Goal: Task Accomplishment & Management: Manage account settings

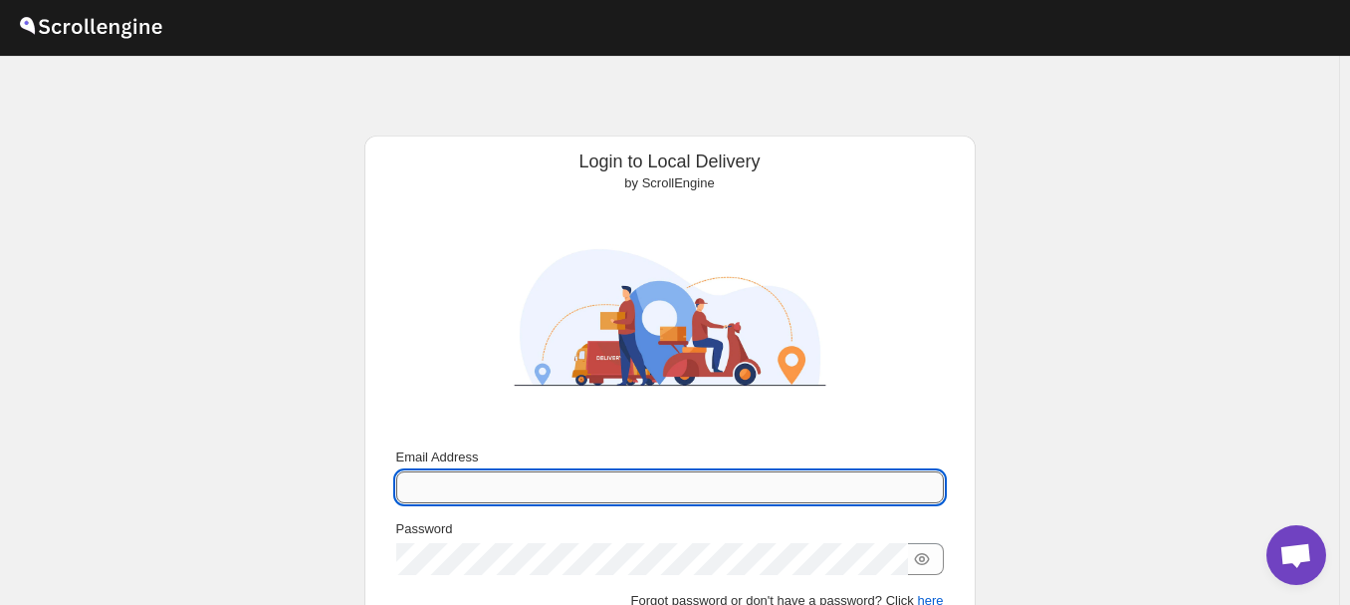
click at [463, 488] on input "Email Address" at bounding box center [670, 487] width 548 height 32
paste input "milgosutyonetim@gmail.com"
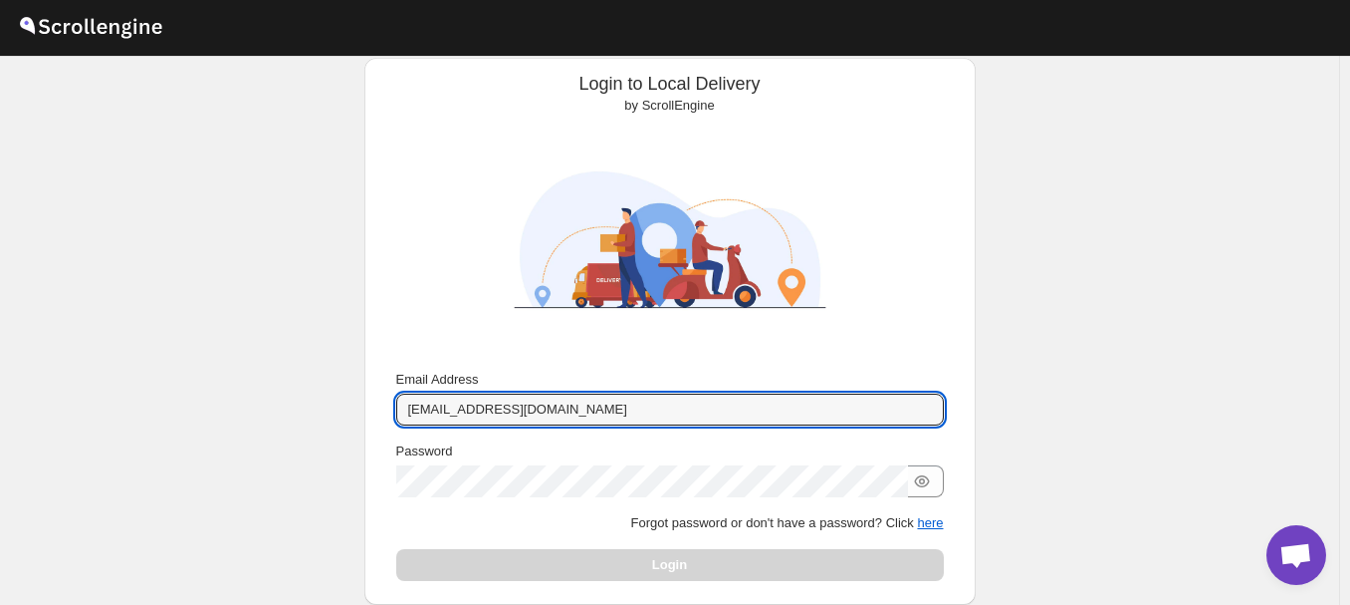
scroll to position [100, 0]
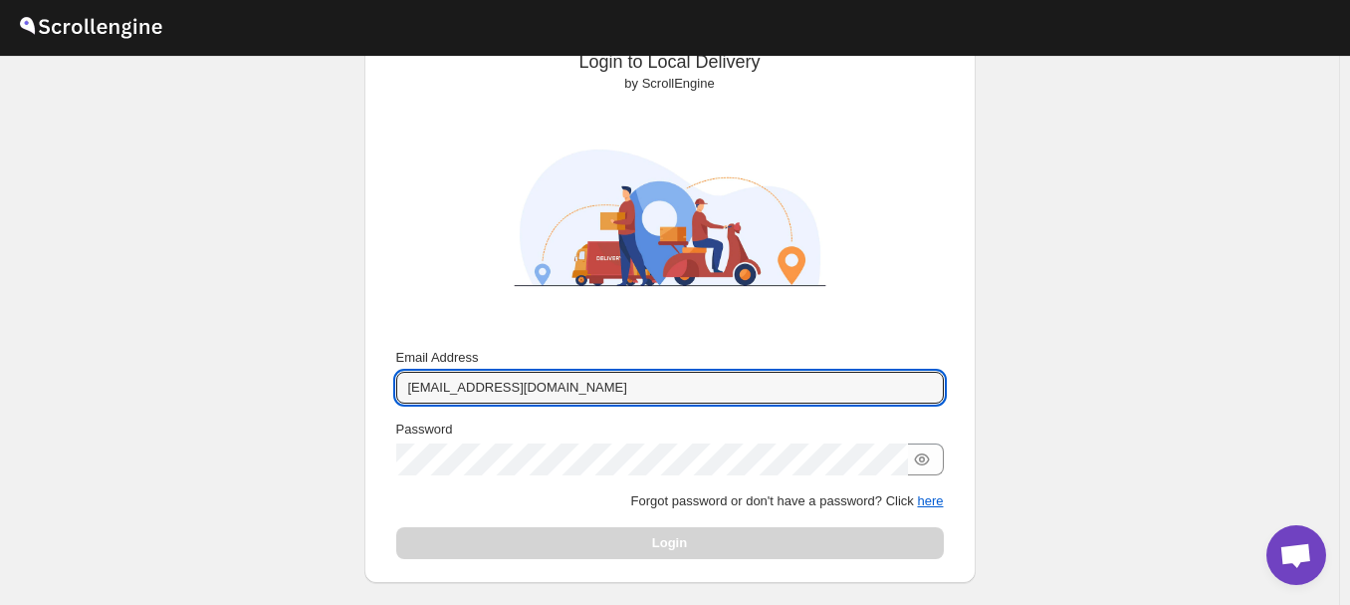
type input "milgosutyonetim@gmail.com"
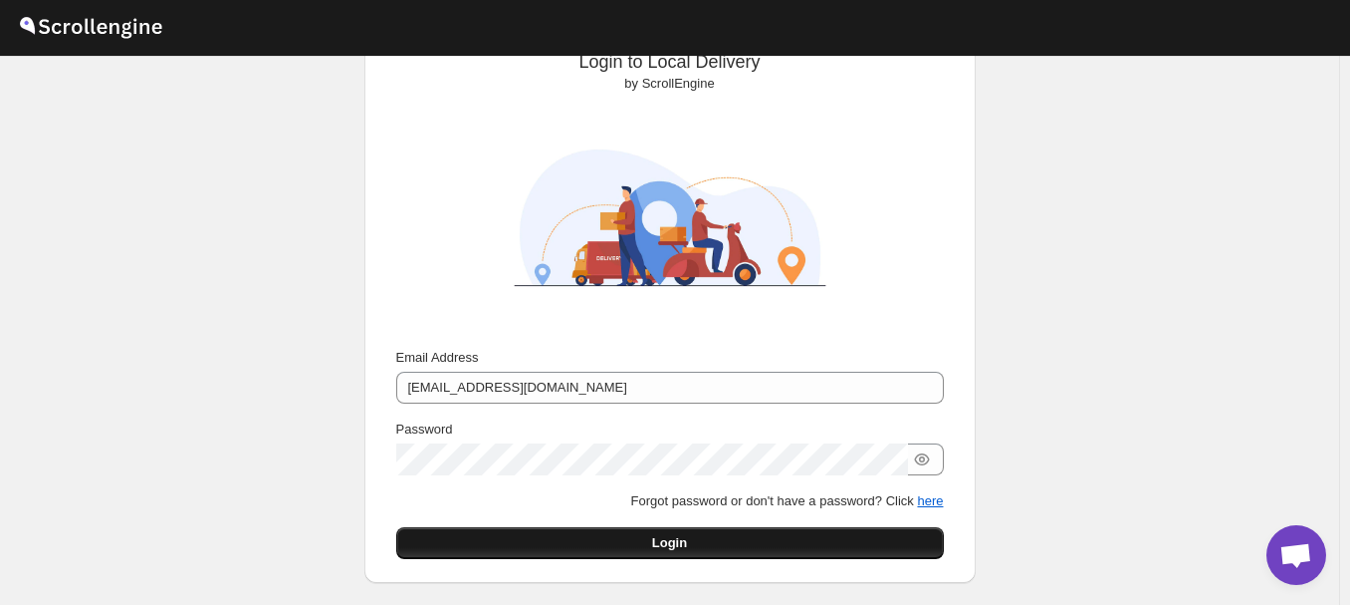
click at [667, 538] on span "Login" at bounding box center [669, 543] width 35 height 20
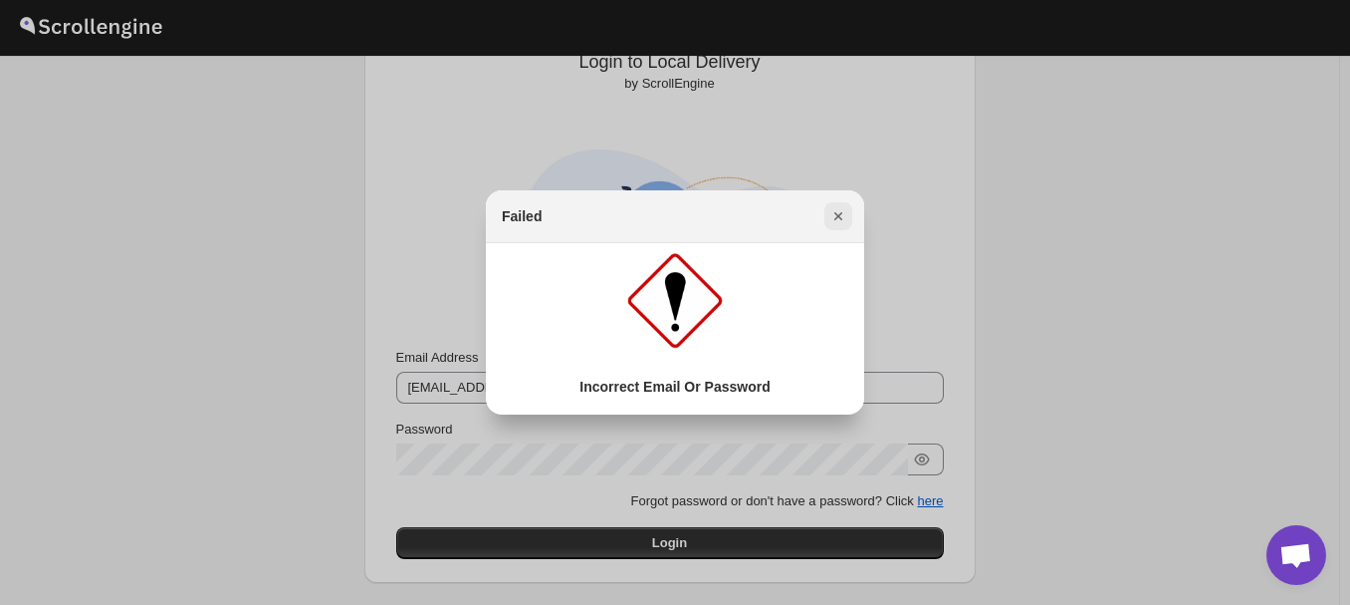
click at [845, 210] on icon "Close" at bounding box center [839, 216] width 20 height 20
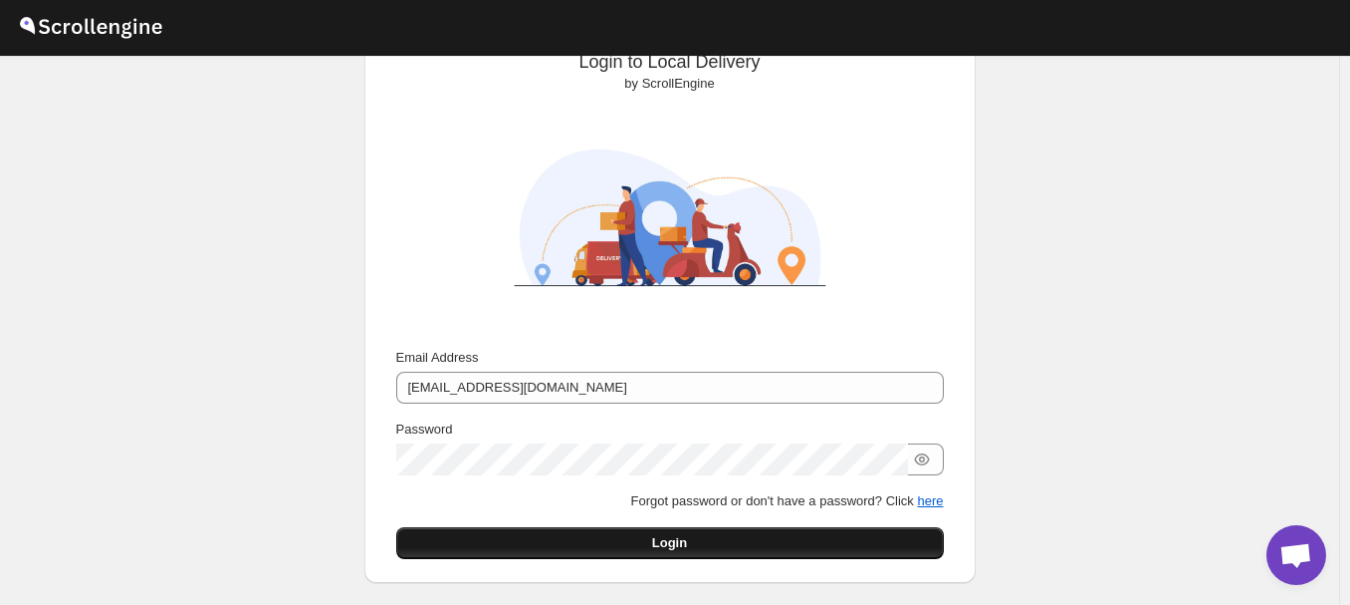
click at [679, 539] on span "Login" at bounding box center [669, 543] width 35 height 20
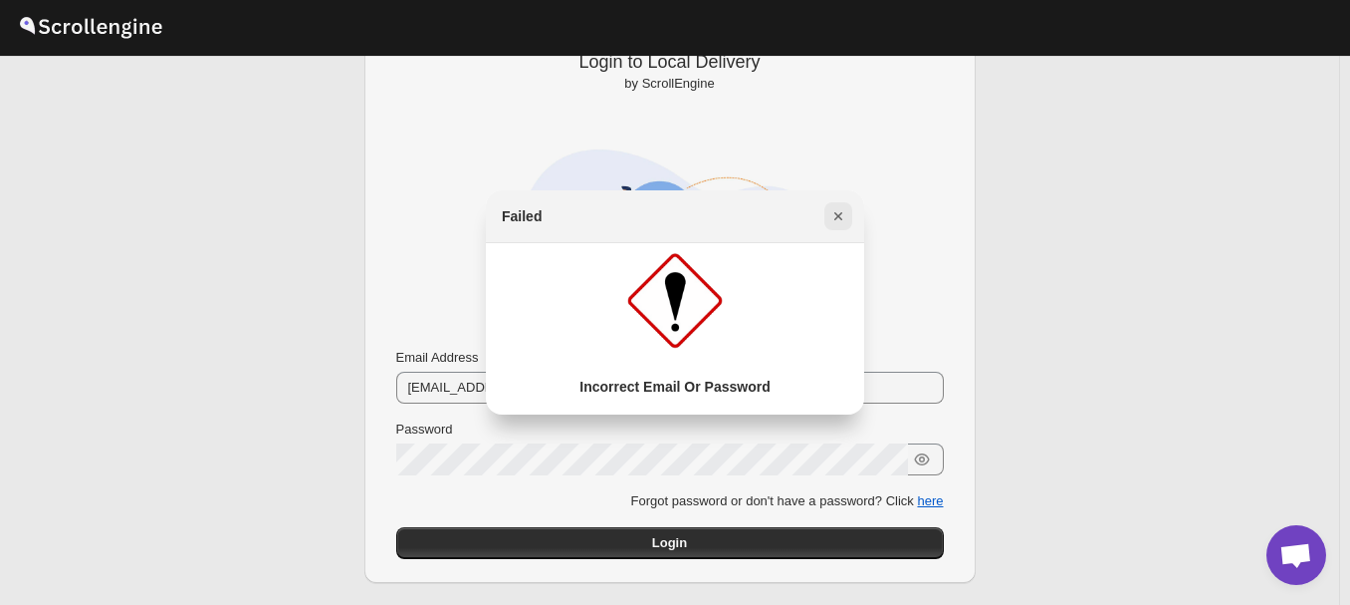
click at [841, 212] on icon "Close" at bounding box center [839, 216] width 20 height 20
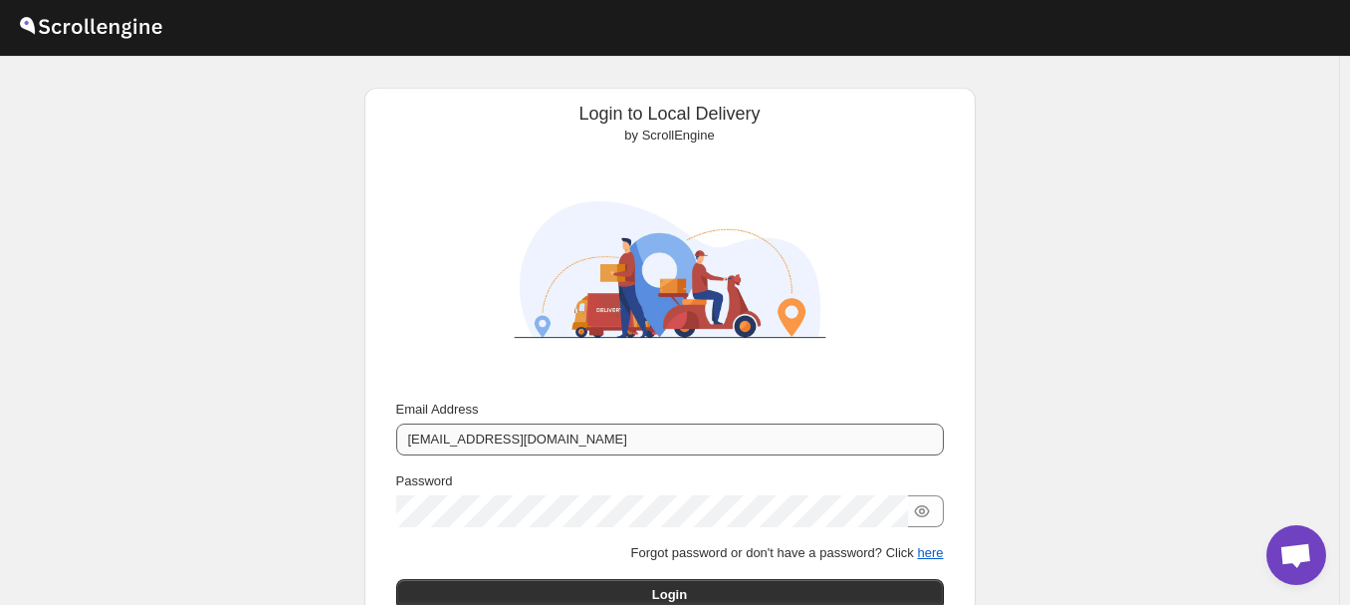
scroll to position [0, 0]
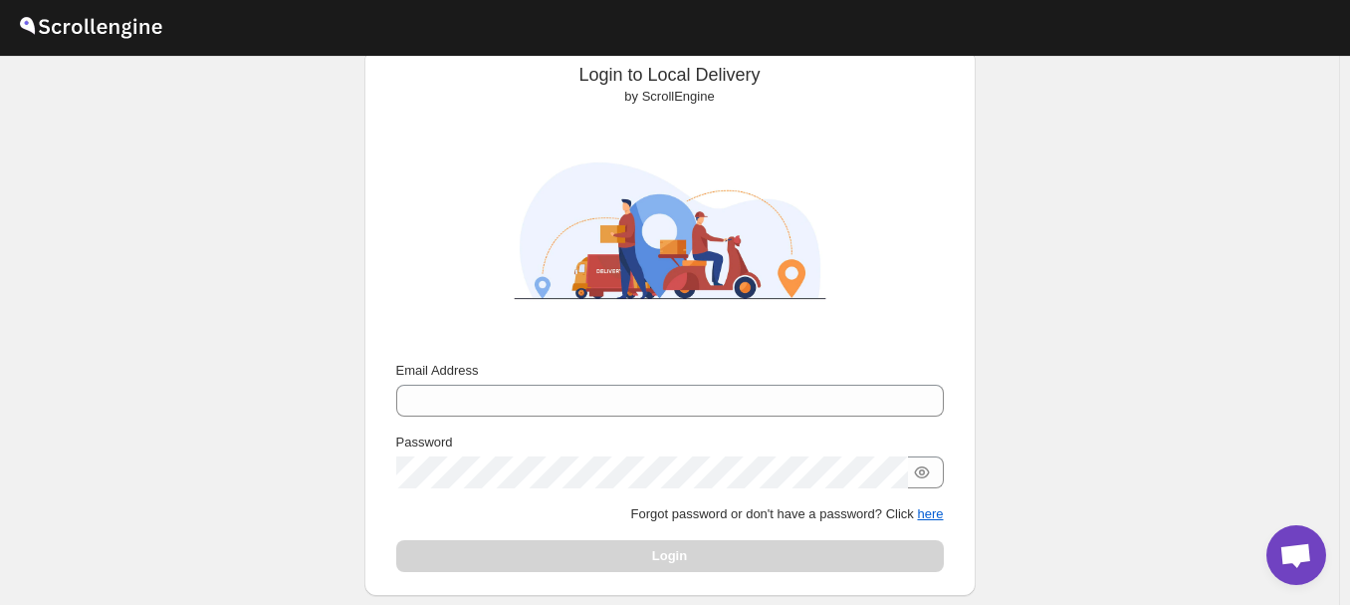
scroll to position [184, 0]
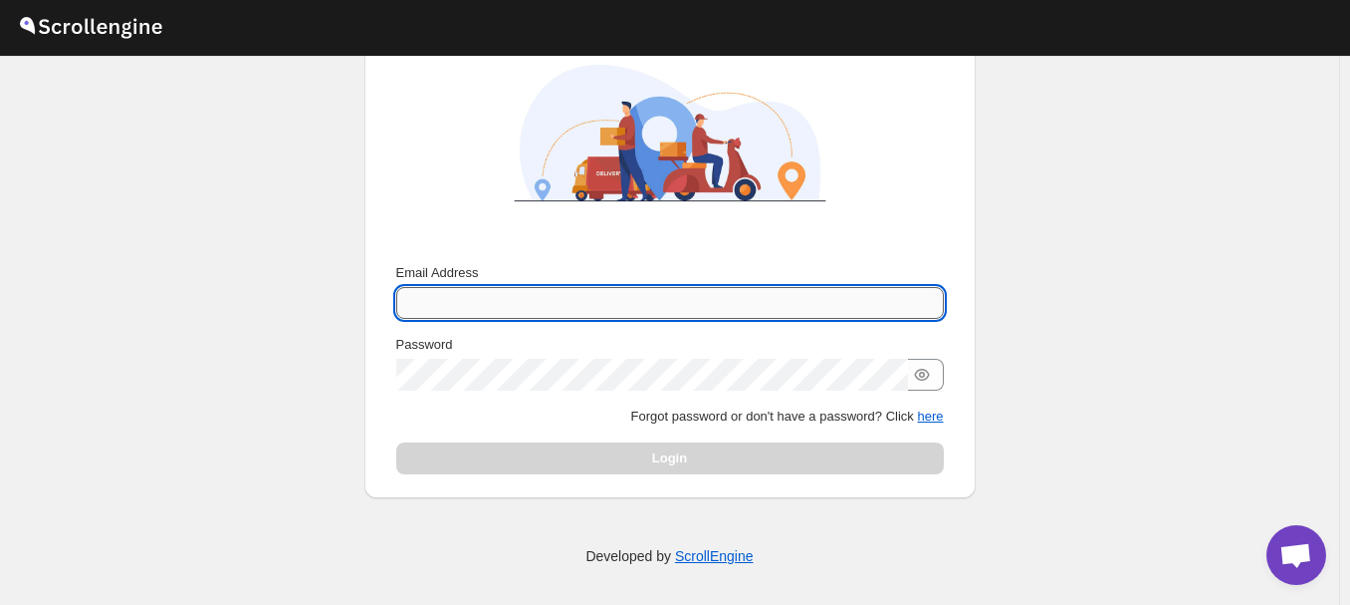
click at [457, 296] on input "Email Address" at bounding box center [670, 303] width 548 height 32
type input "milgosutyonetim@gmail.com"
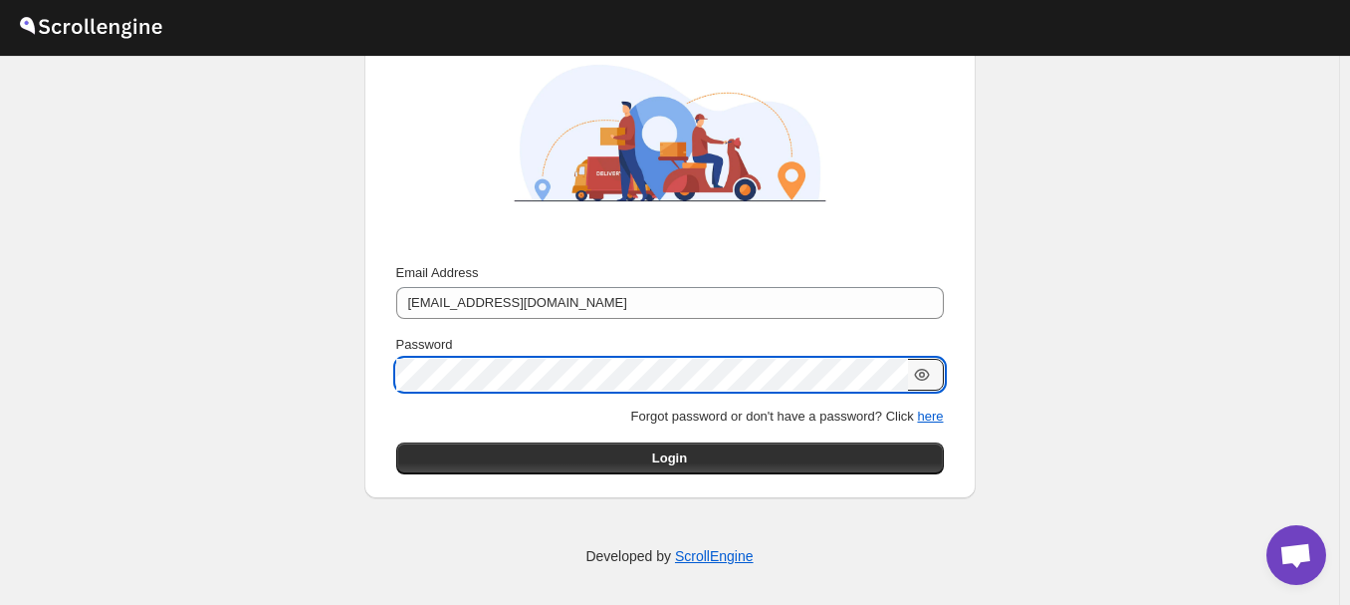
click at [926, 368] on icon "button" at bounding box center [921, 374] width 15 height 12
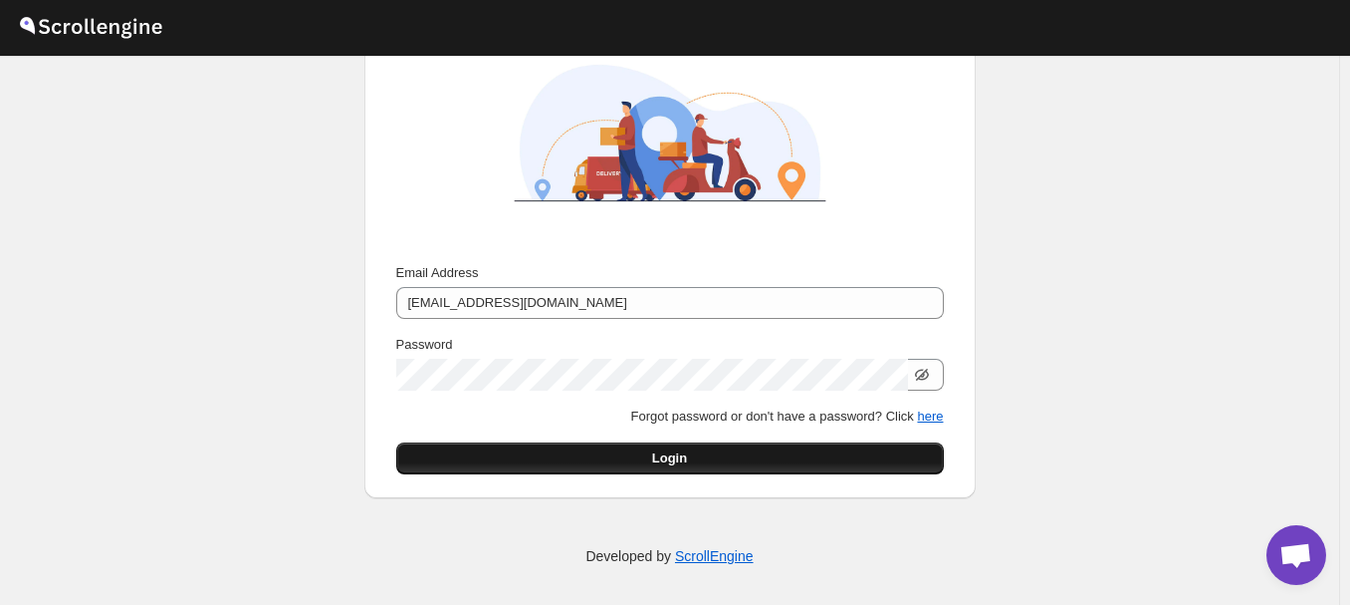
click at [665, 452] on span "Login" at bounding box center [669, 458] width 35 height 20
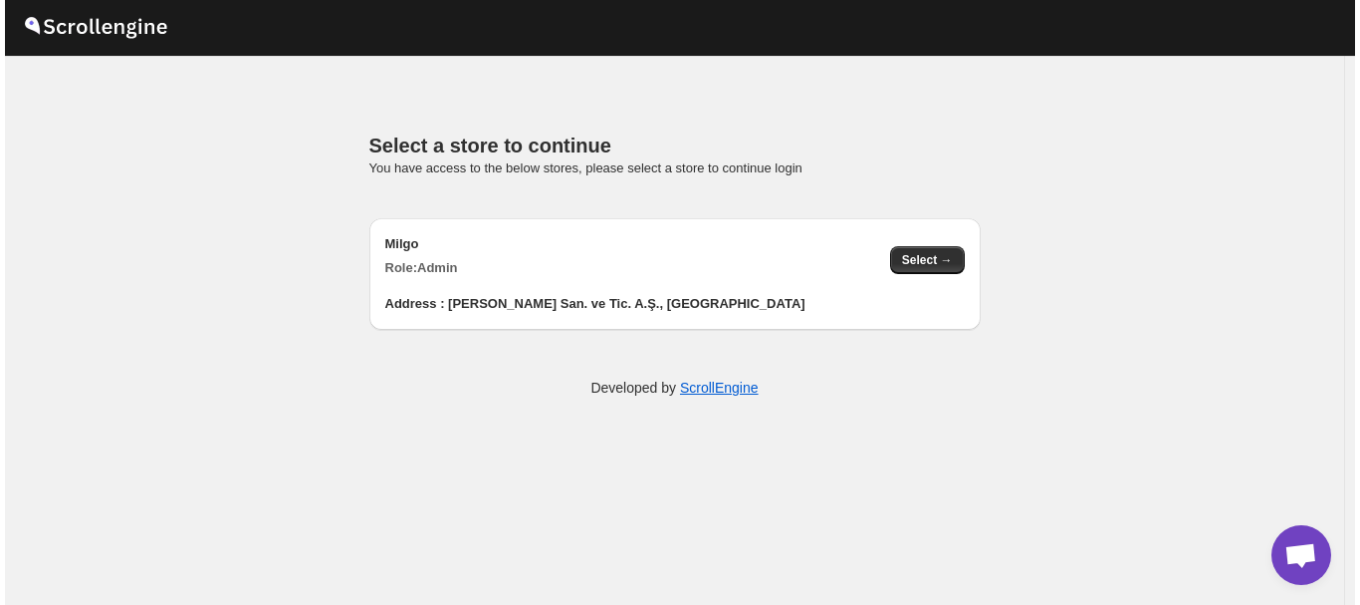
scroll to position [0, 0]
click at [578, 262] on div "Milgo Role: Admin" at bounding box center [629, 256] width 489 height 44
click at [941, 258] on span "Select →" at bounding box center [927, 260] width 51 height 16
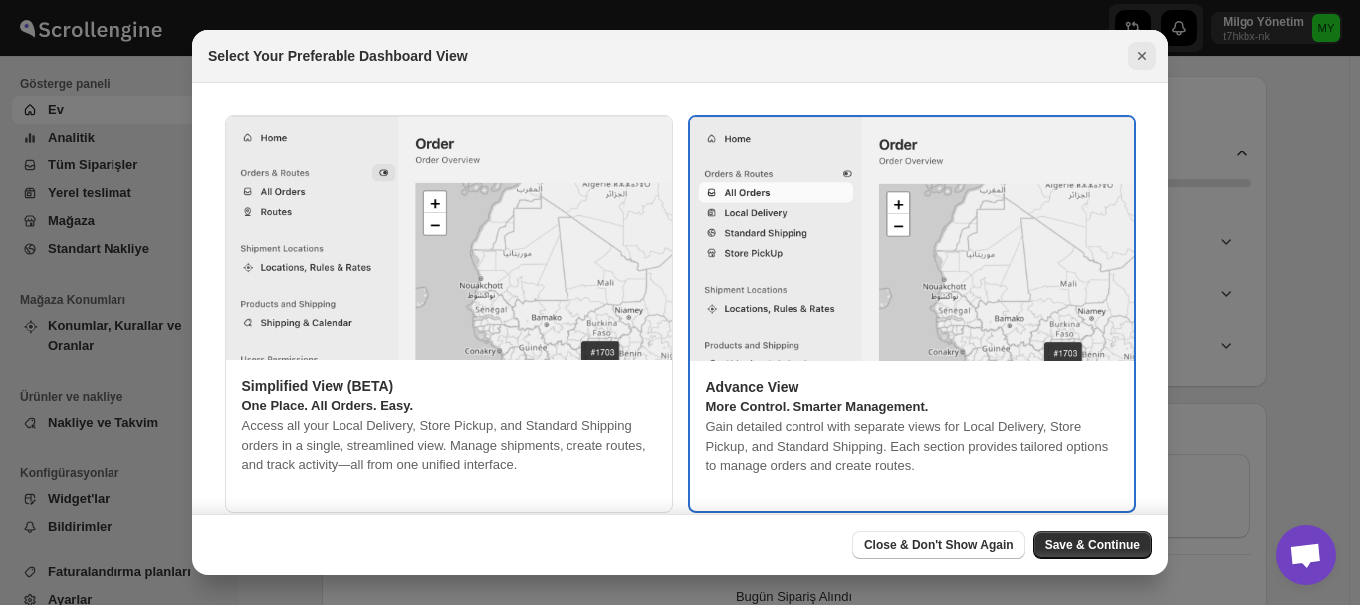
click at [1143, 48] on icon "Close" at bounding box center [1142, 56] width 20 height 20
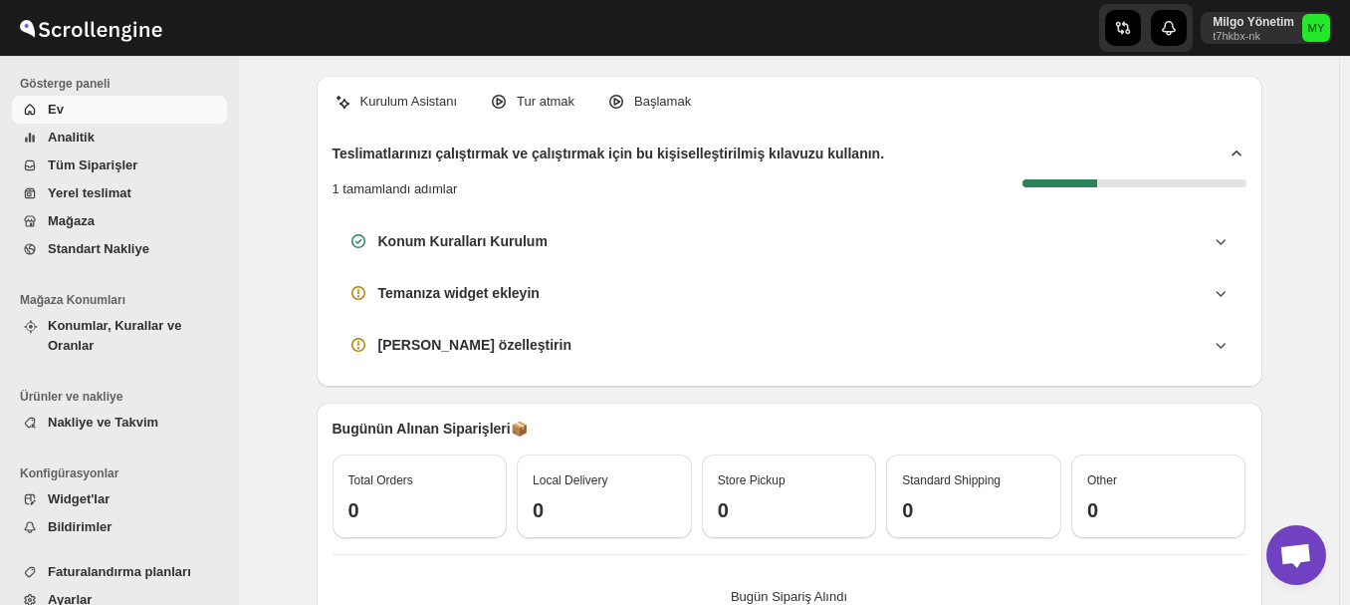
click at [83, 193] on span "Yerel teslimat" at bounding box center [90, 192] width 84 height 15
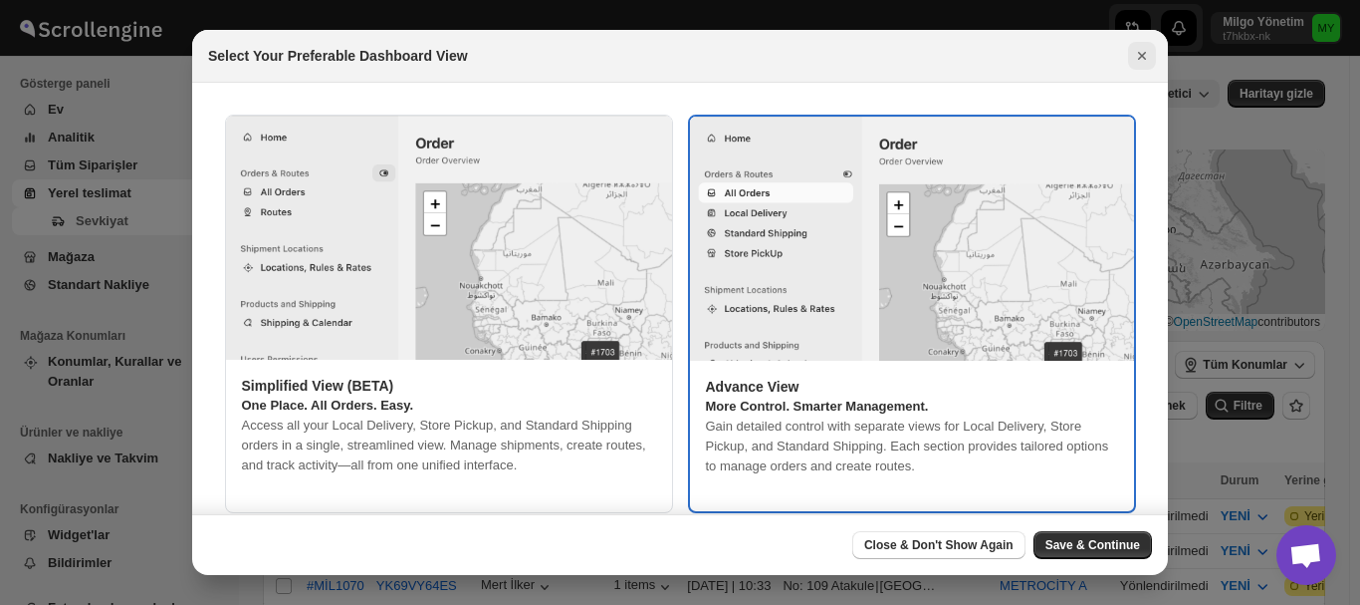
click at [1147, 50] on icon "Close" at bounding box center [1142, 56] width 20 height 20
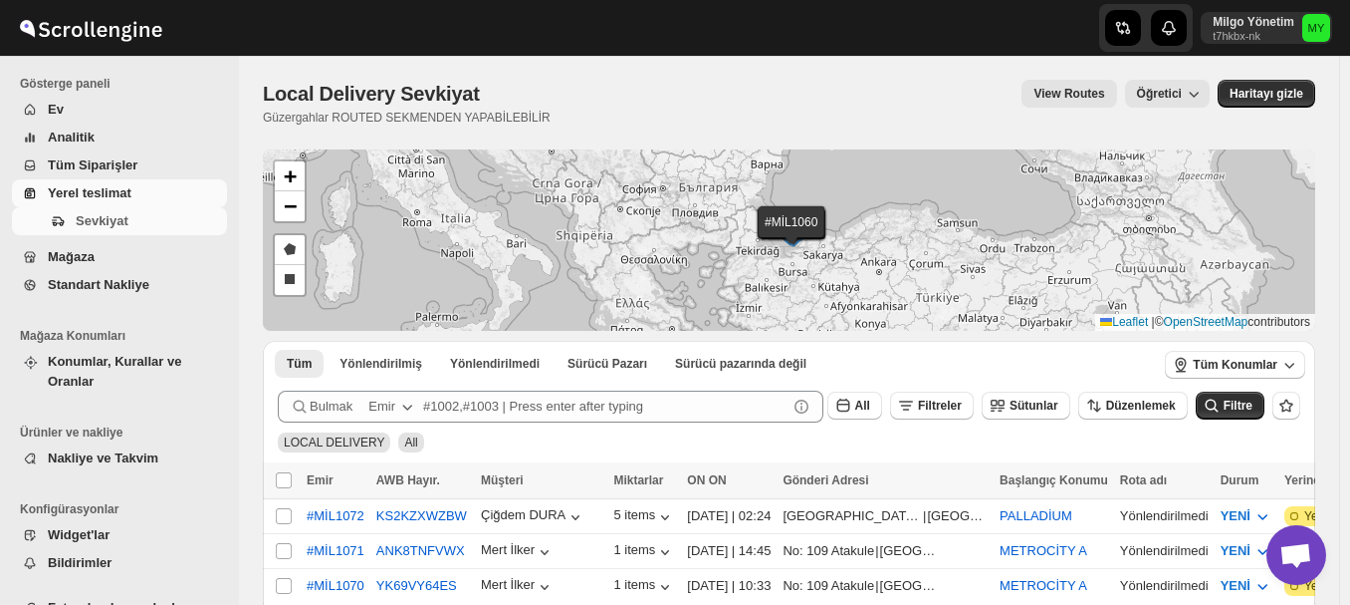
click at [66, 257] on span "Mağaza" at bounding box center [71, 256] width 47 height 15
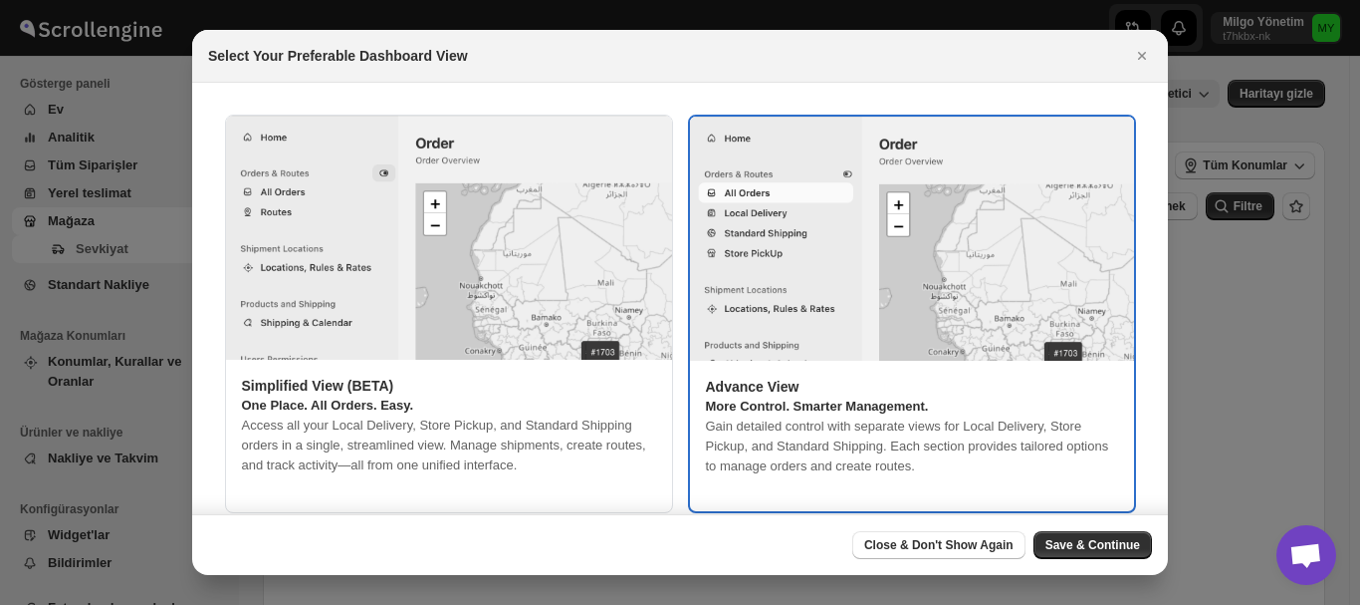
click at [738, 212] on img ":rd1:" at bounding box center [912, 239] width 444 height 244
click at [737, 224] on img ":rd1:" at bounding box center [912, 239] width 444 height 244
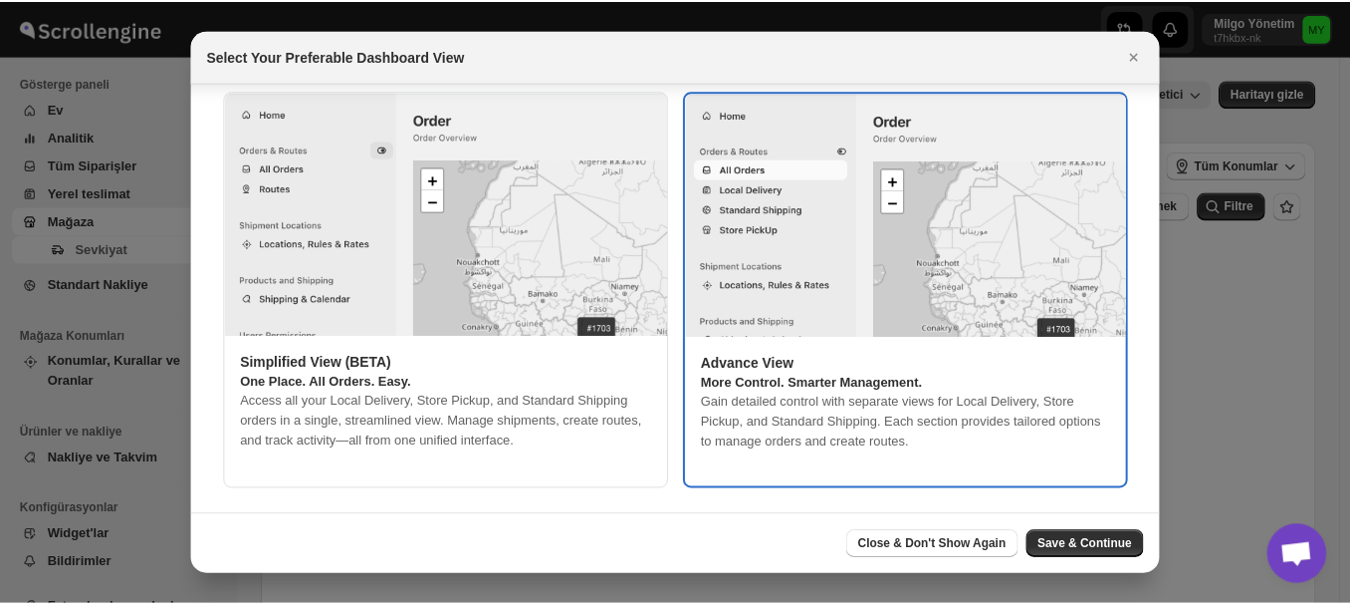
scroll to position [31, 0]
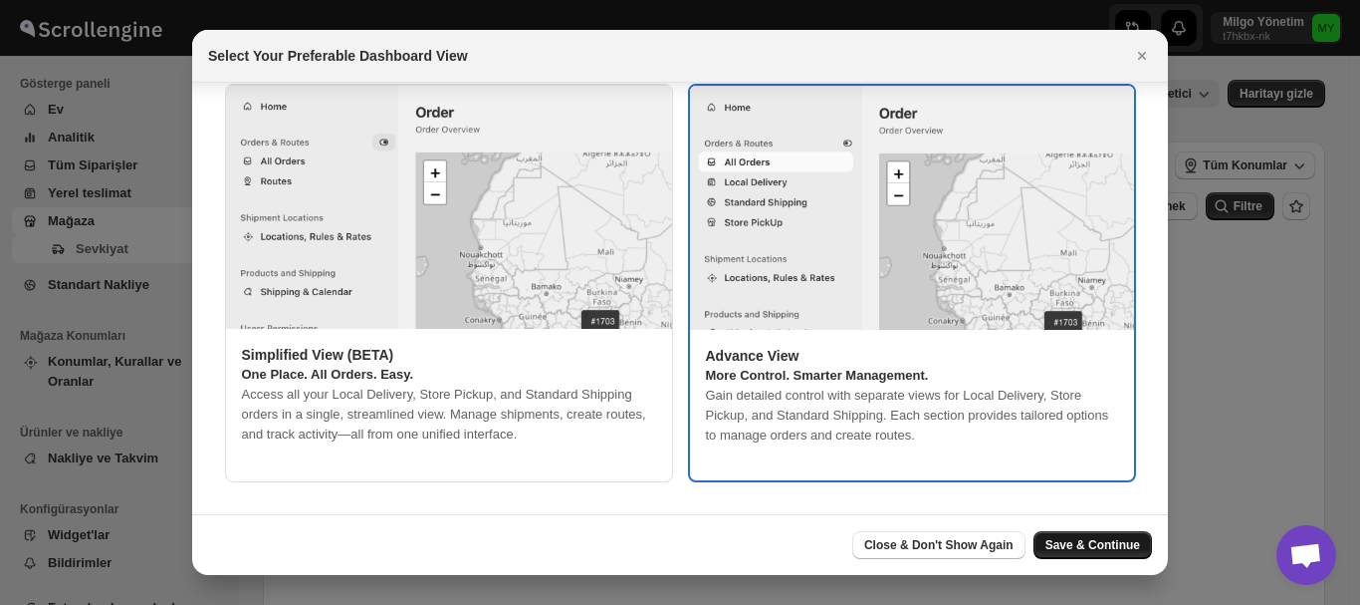
click at [1103, 540] on span "Save & Continue" at bounding box center [1093, 545] width 95 height 16
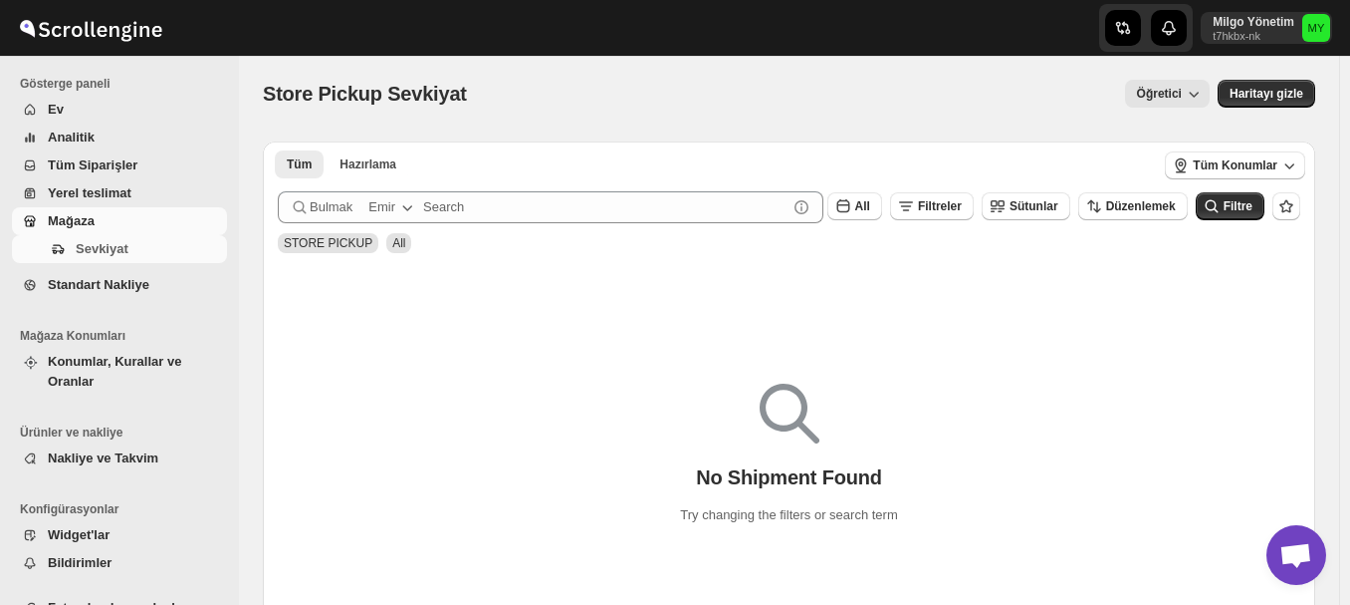
click at [88, 217] on span "Mağaza" at bounding box center [71, 220] width 47 height 15
click at [84, 178] on button "Tüm Siparişler" at bounding box center [119, 165] width 215 height 28
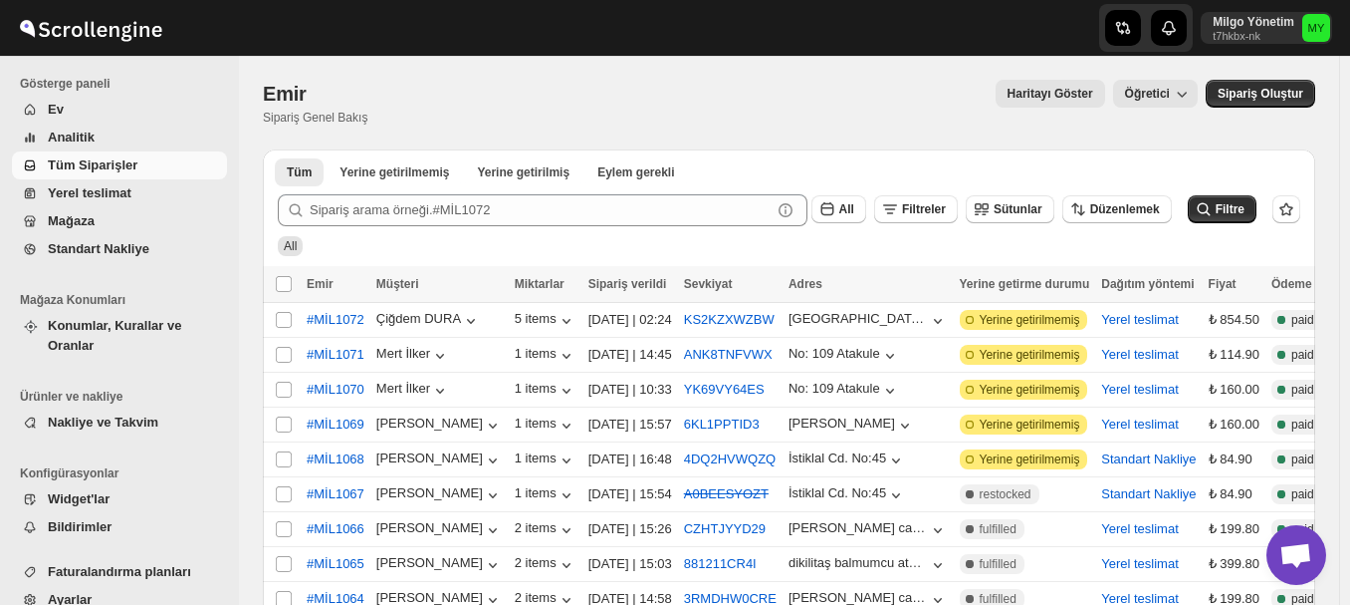
click at [74, 192] on span "Yerel teslimat" at bounding box center [90, 192] width 84 height 15
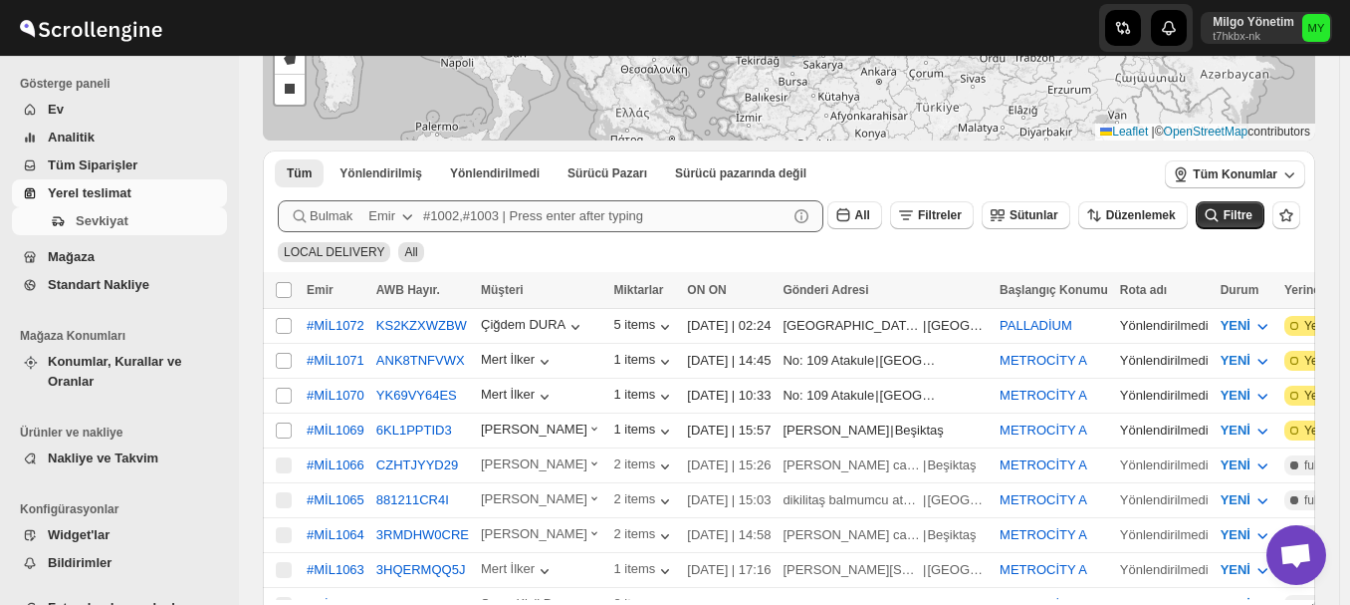
scroll to position [31, 0]
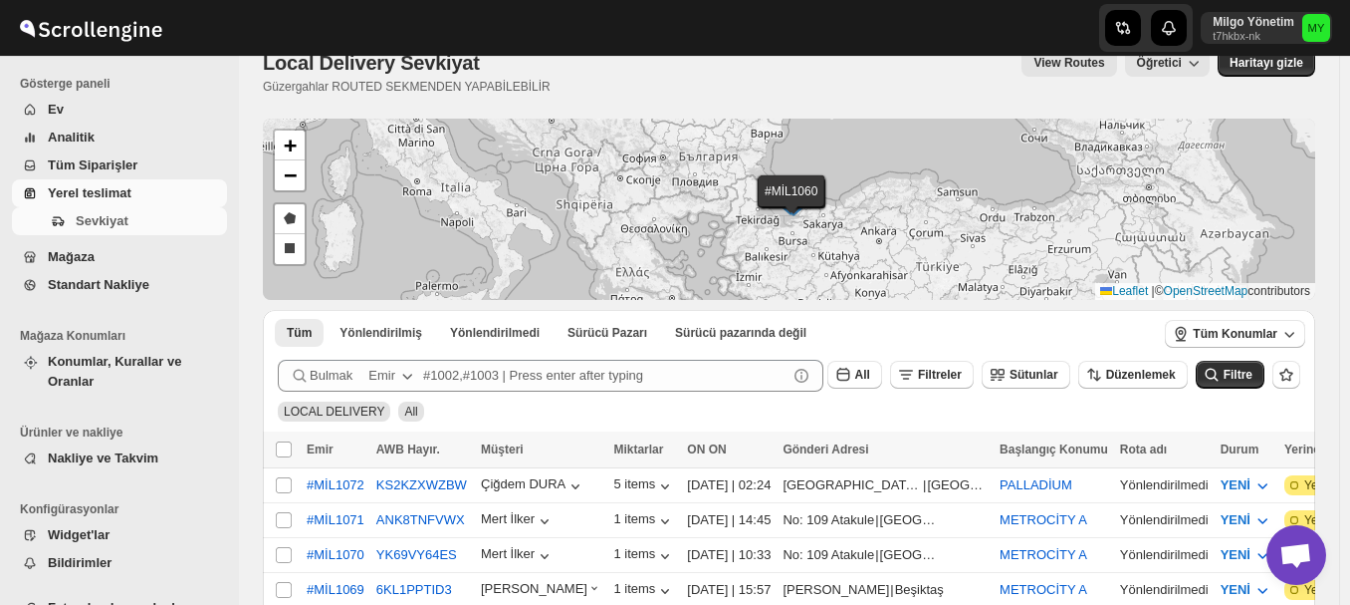
click at [79, 251] on span "Mağaza" at bounding box center [71, 256] width 47 height 15
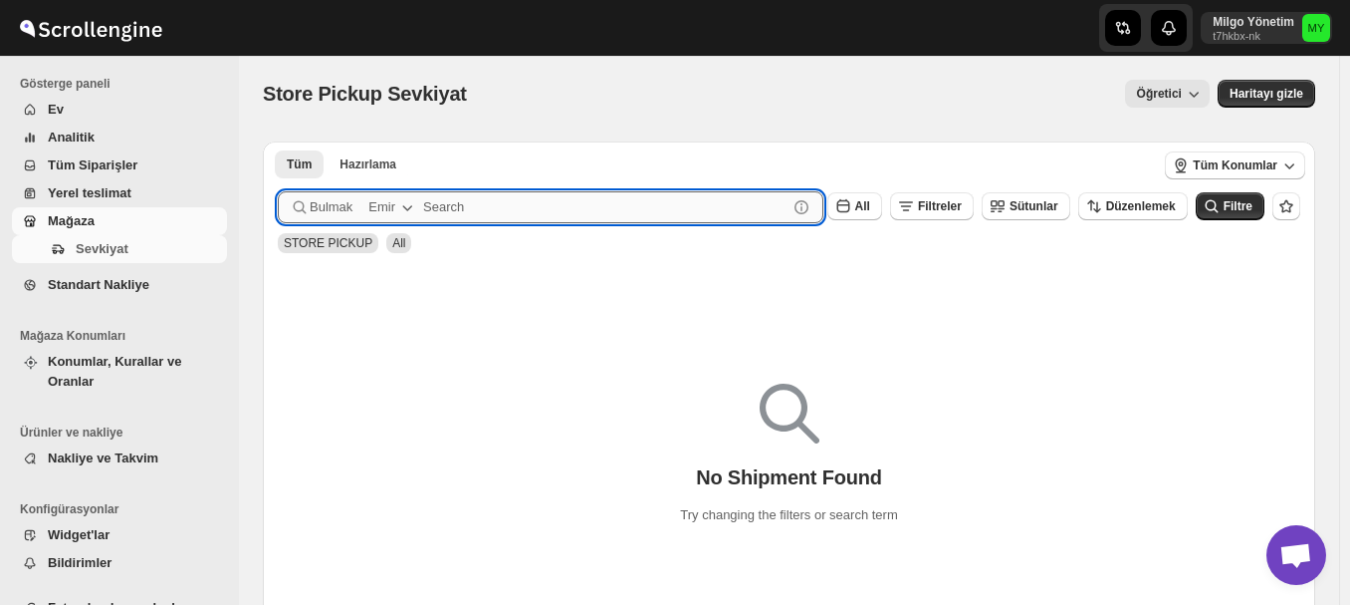
click at [423, 201] on input "text" at bounding box center [605, 207] width 365 height 32
click at [338, 205] on span "Bulmak" at bounding box center [331, 207] width 43 height 20
click at [361, 204] on button "Emir" at bounding box center [393, 207] width 73 height 32
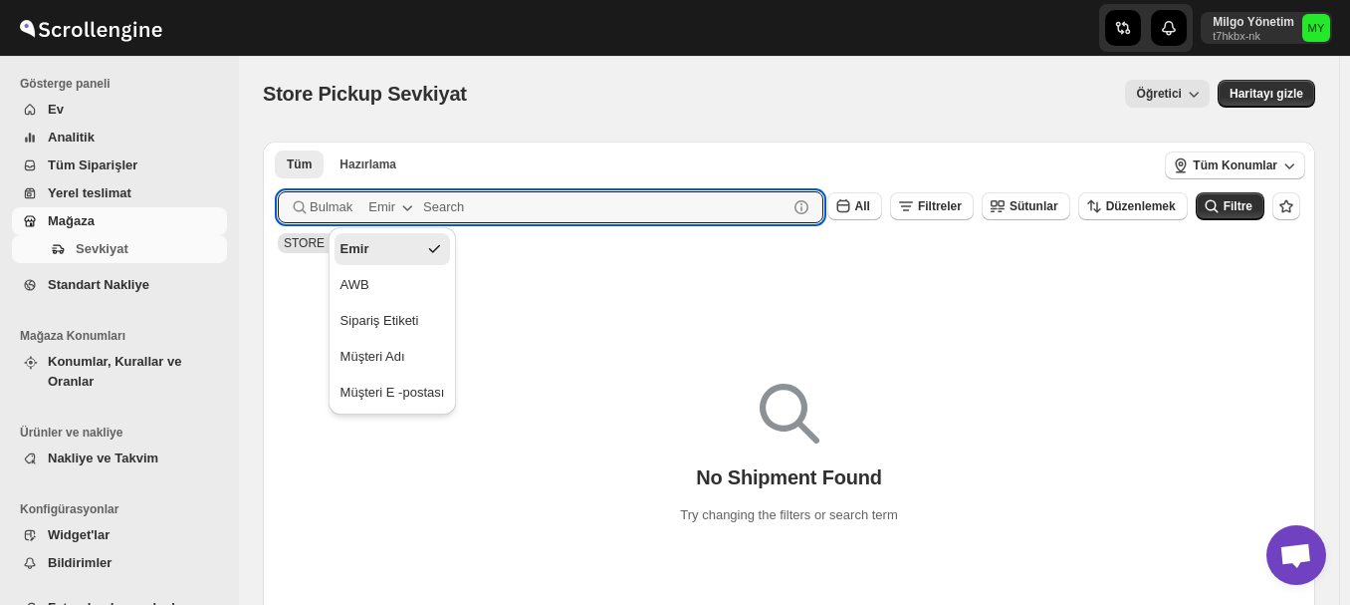
click at [361, 204] on button "Emir" at bounding box center [393, 207] width 73 height 32
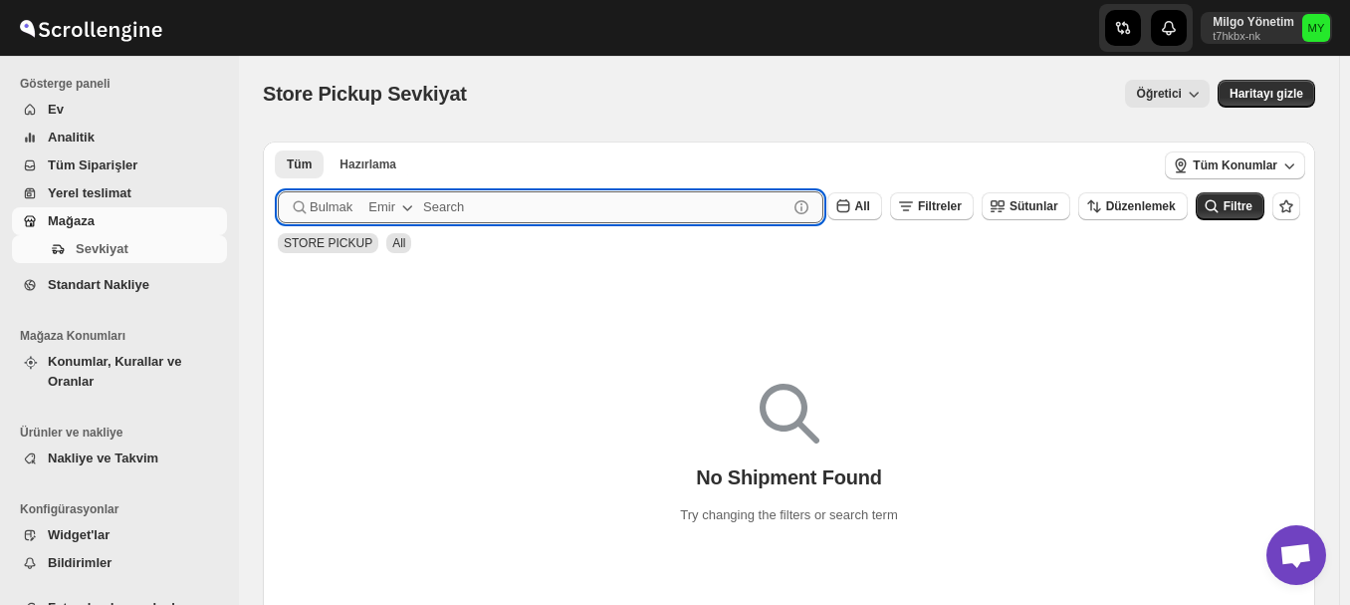
click at [647, 209] on input "text" at bounding box center [605, 207] width 365 height 32
click at [1237, 161] on span "Tüm Konumlar" at bounding box center [1235, 165] width 85 height 16
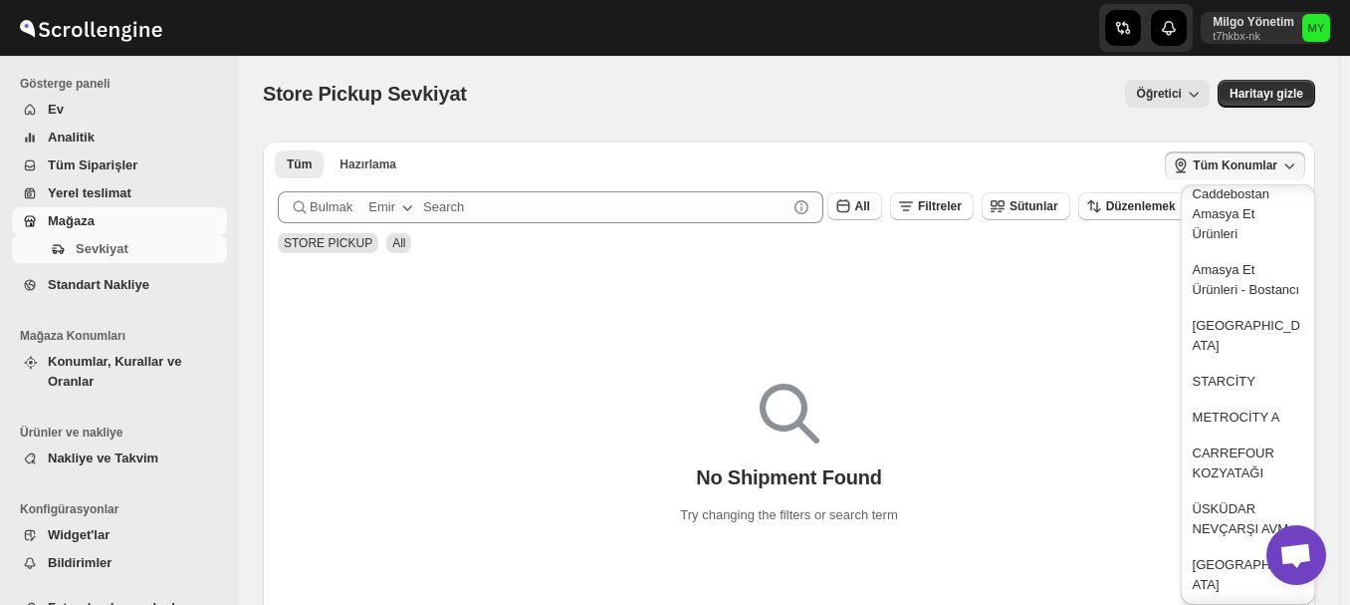
scroll to position [299, 0]
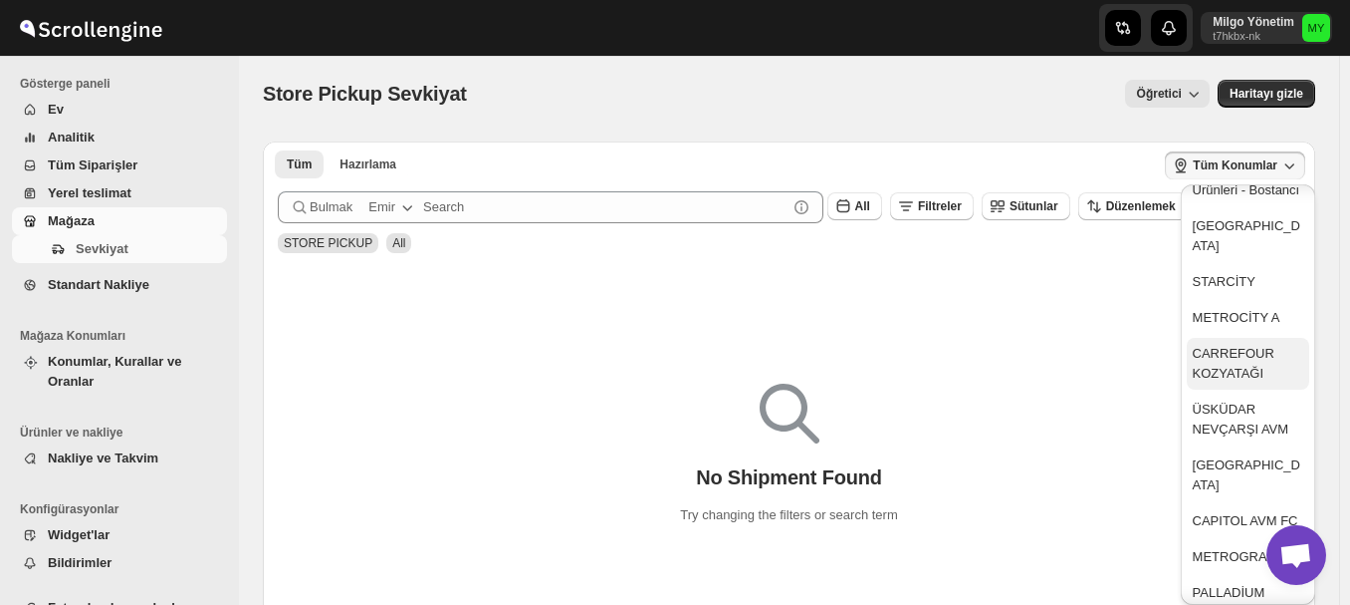
click at [1234, 364] on div "CARREFOUR KOZYATAĞI" at bounding box center [1248, 364] width 111 height 40
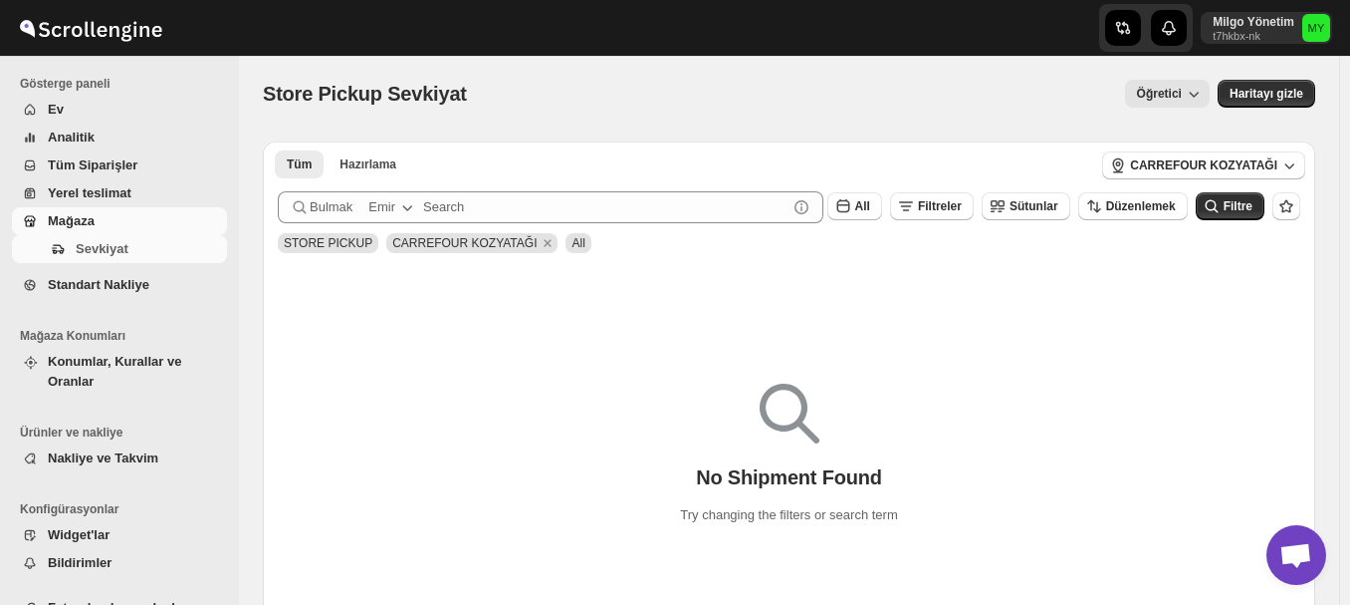
click at [68, 189] on span "Yerel teslimat" at bounding box center [90, 192] width 84 height 15
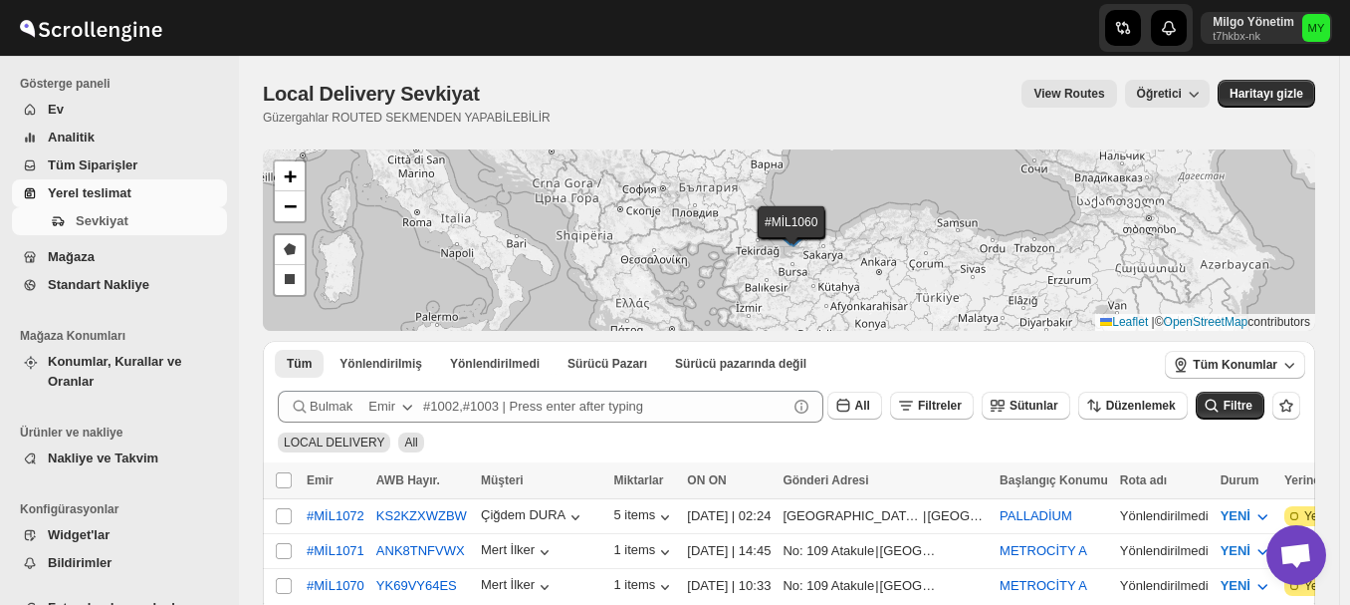
click at [681, 212] on div "#MİL1072 #MİL1071 #MİL1070 #MİL1069 #MİL1066 #MİL1065 #MİL1064 #MİL1063 #MİL106…" at bounding box center [789, 239] width 1053 height 181
click at [613, 207] on div "#MİL1072 #MİL1071 #MİL1070 #MİL1069 #MİL1066 #MİL1065 #MİL1064 #MİL1063 #MİL106…" at bounding box center [789, 239] width 1053 height 181
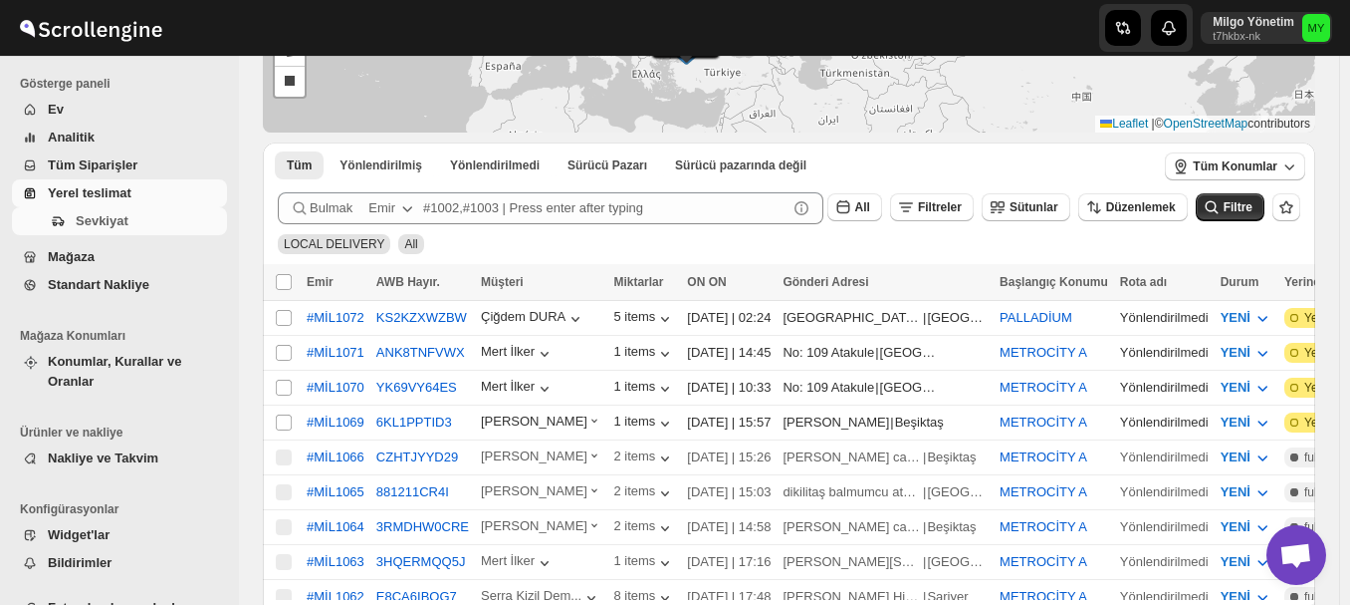
scroll to position [199, 0]
click at [1253, 317] on icon "button" at bounding box center [1263, 317] width 20 height 20
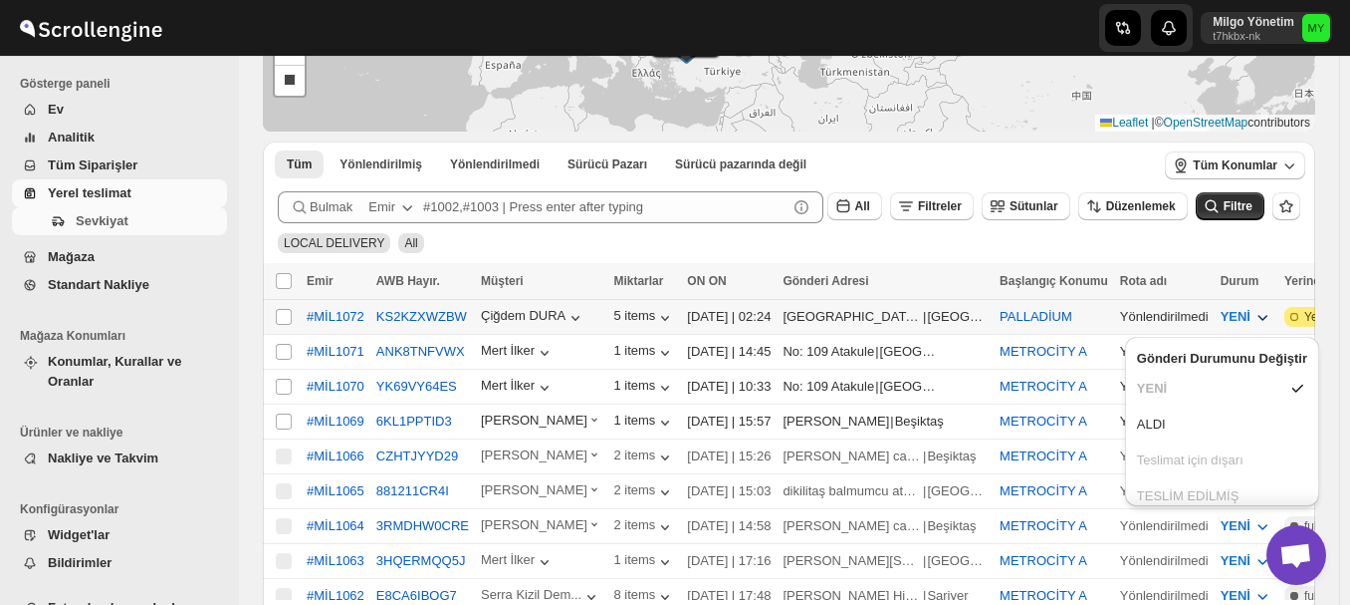
click at [1253, 312] on icon "button" at bounding box center [1263, 317] width 20 height 20
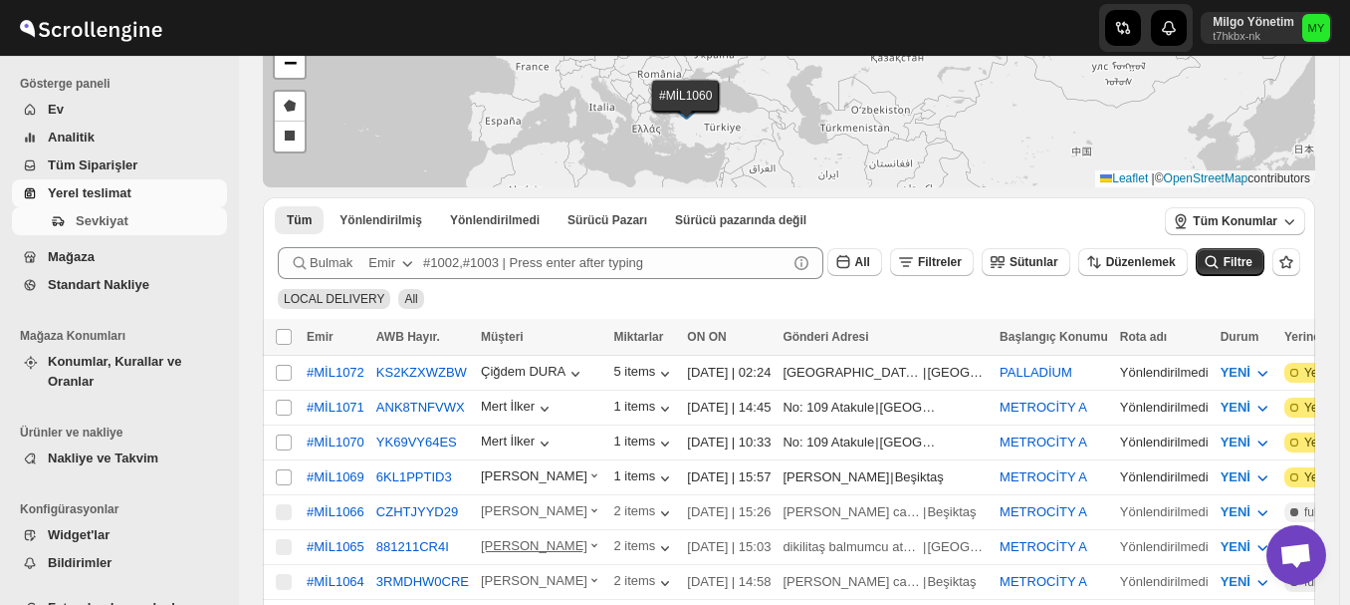
scroll to position [299, 0]
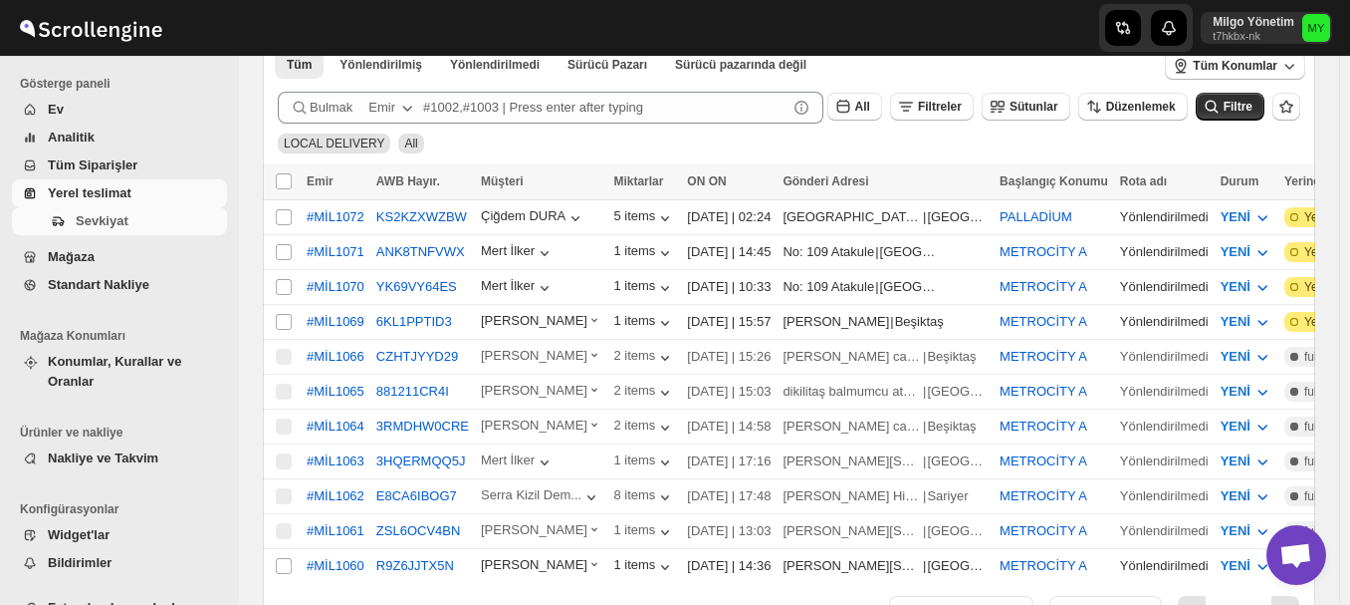
click at [71, 162] on span "Tüm Siparişler" at bounding box center [93, 164] width 90 height 15
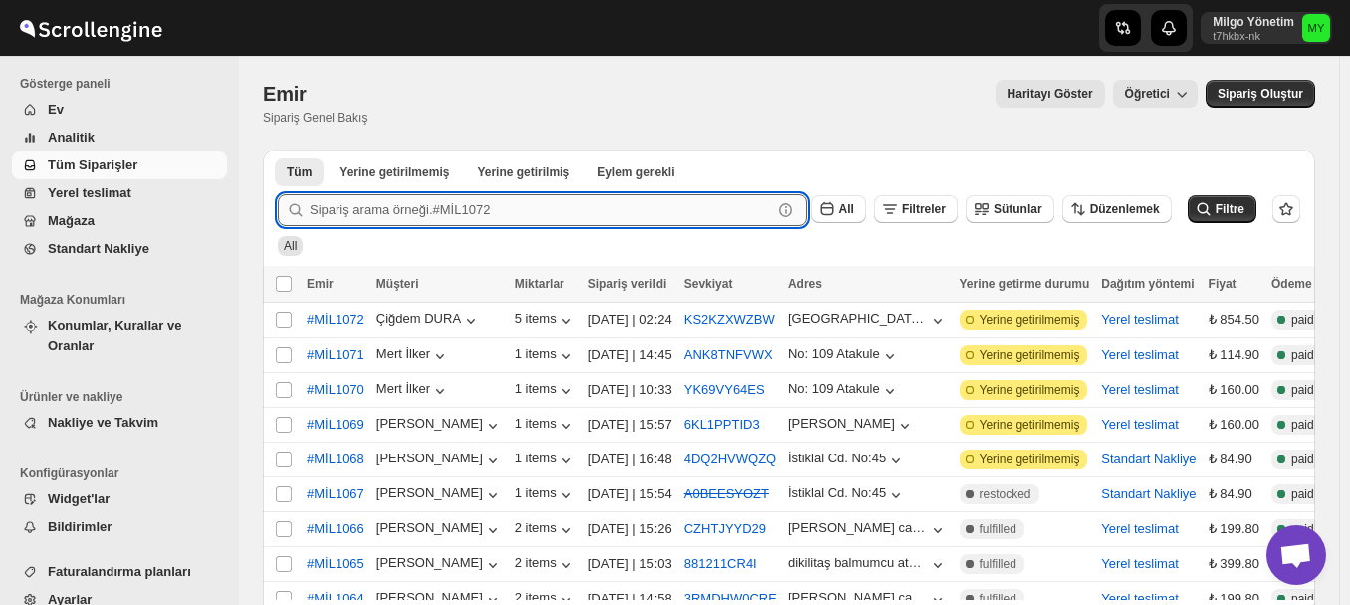
click at [382, 217] on input "text" at bounding box center [541, 210] width 462 height 32
click at [79, 192] on span "Yerel teslimat" at bounding box center [90, 192] width 84 height 15
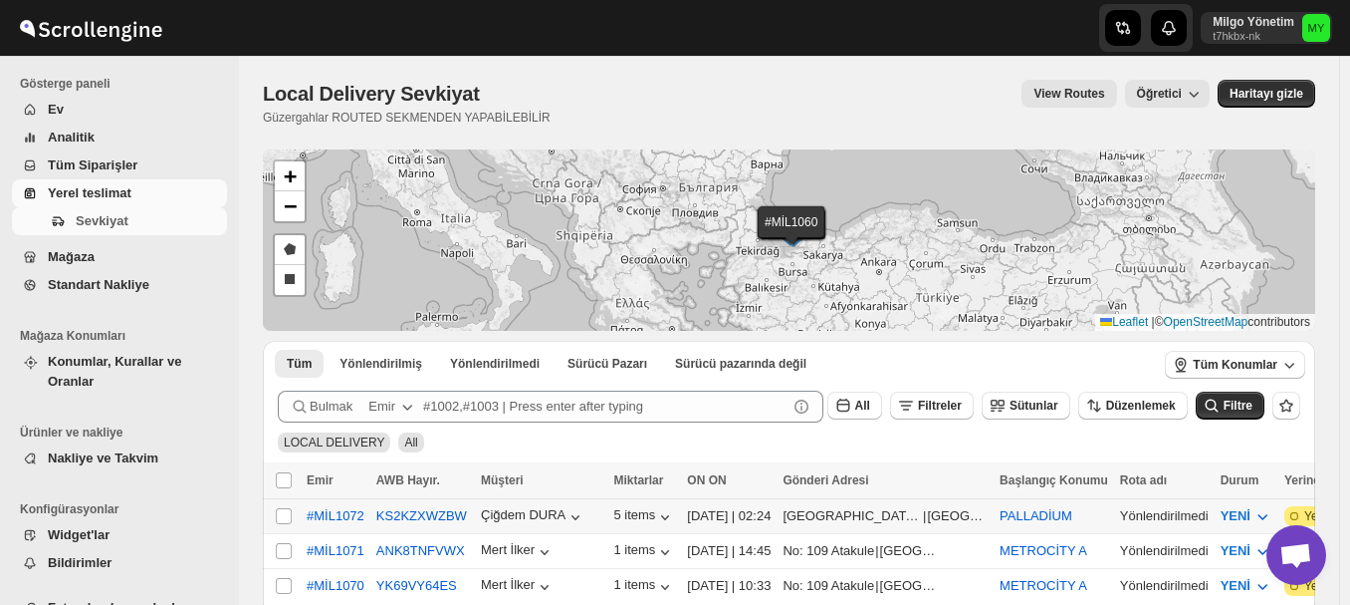
scroll to position [199, 0]
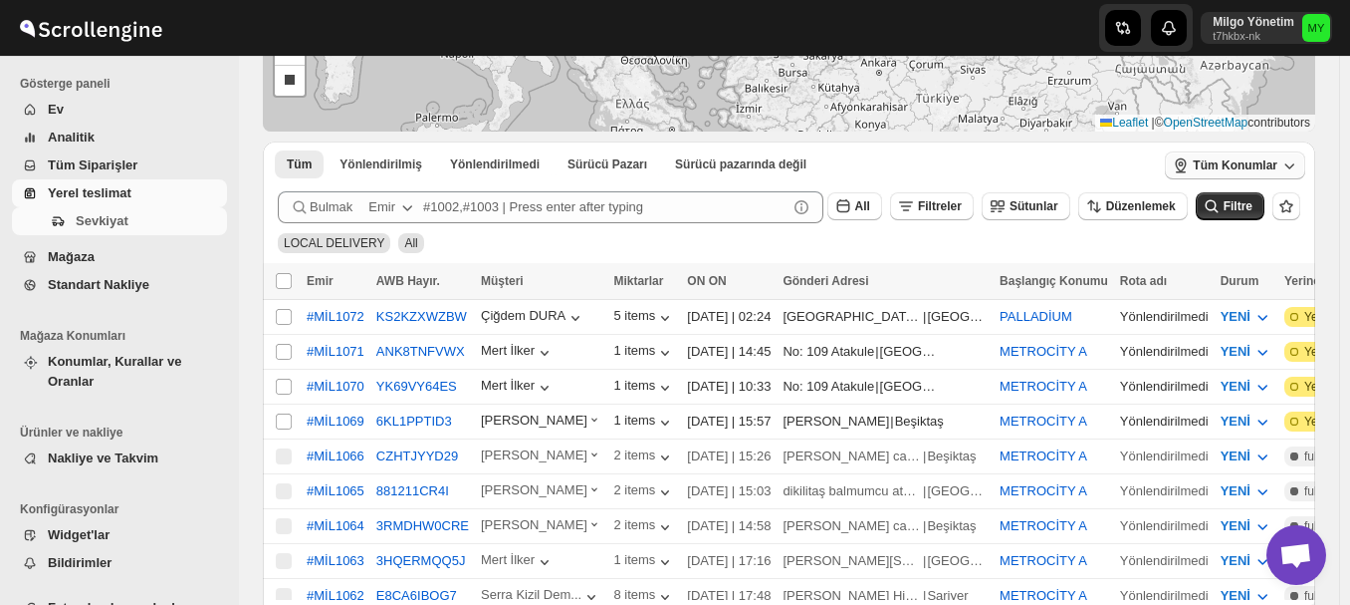
click at [1250, 168] on span "Tüm Konumlar" at bounding box center [1235, 165] width 85 height 16
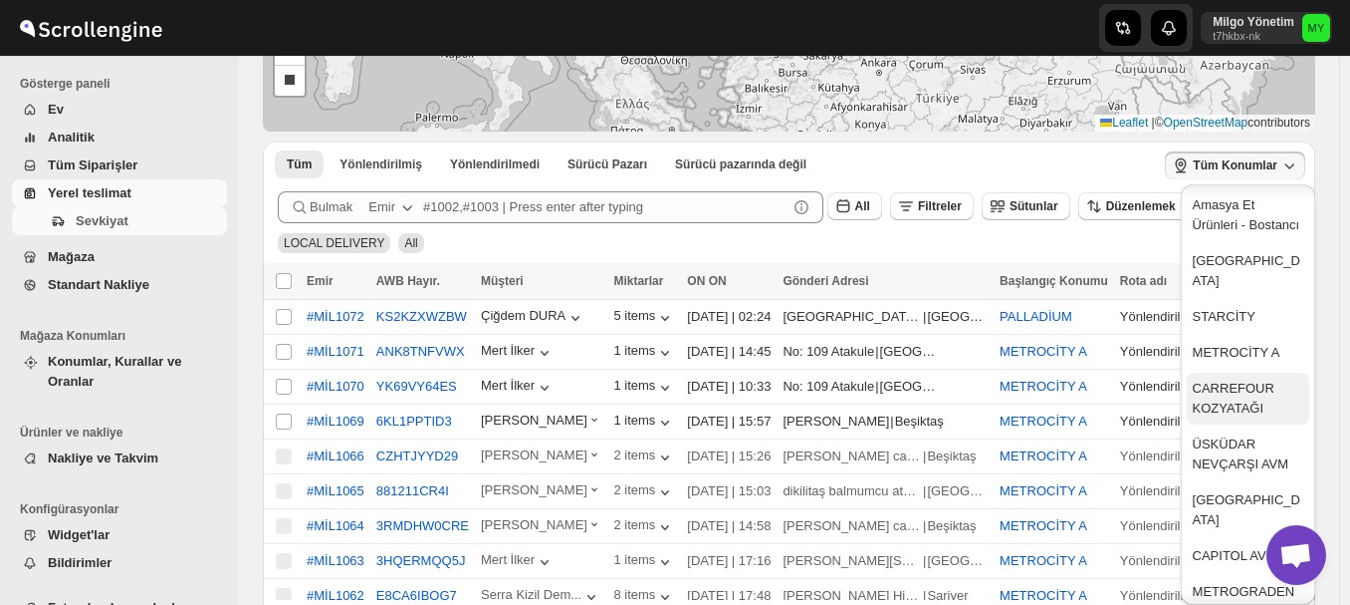
scroll to position [299, 0]
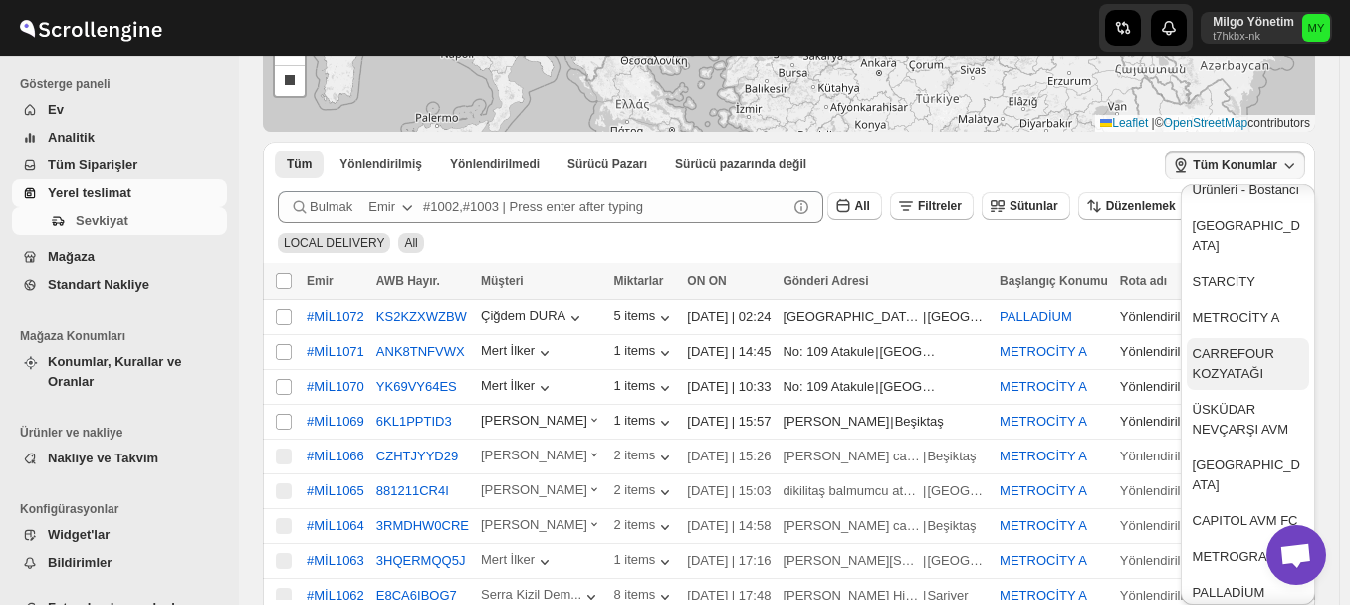
click at [1224, 363] on div "CARREFOUR KOZYATAĞI" at bounding box center [1248, 364] width 111 height 40
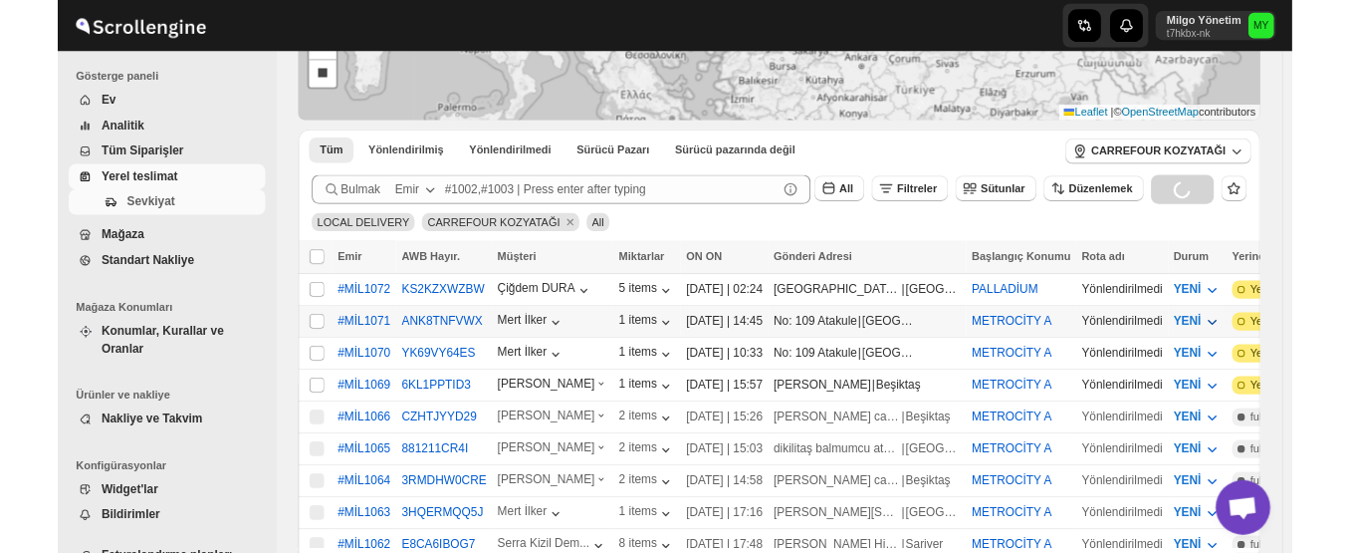
scroll to position [137, 0]
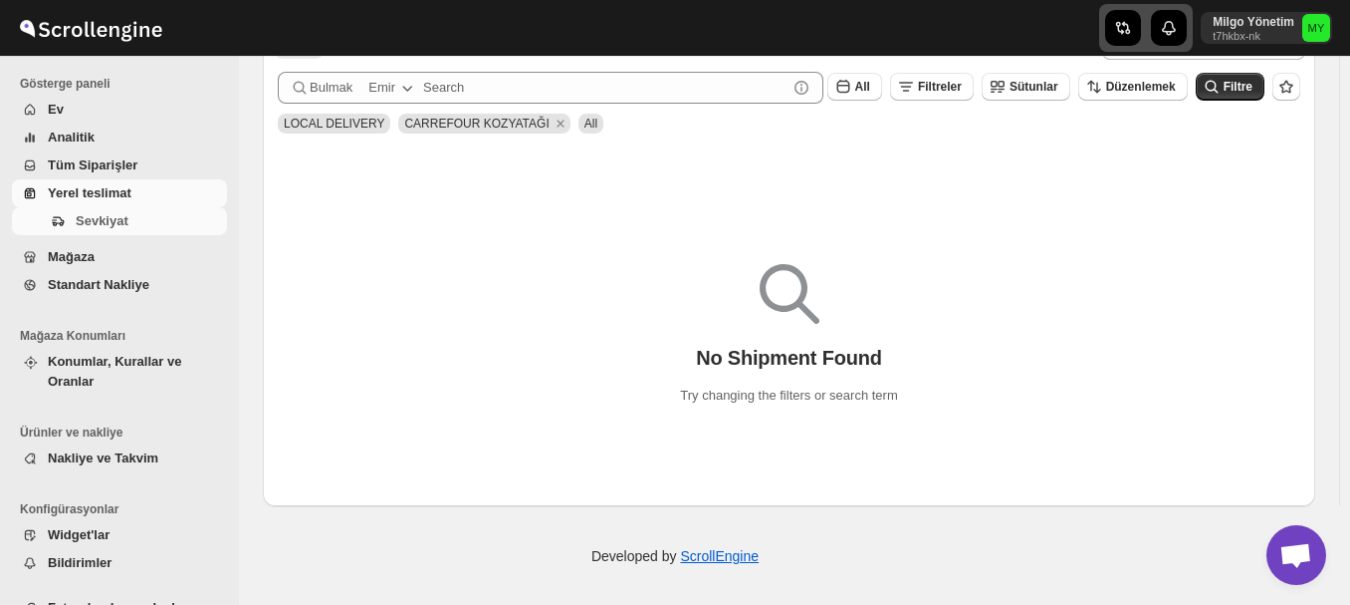
click at [1176, 28] on icon "button" at bounding box center [1169, 28] width 14 height 14
click at [1179, 28] on icon "button" at bounding box center [1169, 28] width 20 height 20
click at [1168, 27] on div "button" at bounding box center [1169, 28] width 36 height 36
click at [856, 15] on div at bounding box center [670, 28] width 478 height 56
click at [1326, 31] on text "MY" at bounding box center [1317, 28] width 17 height 12
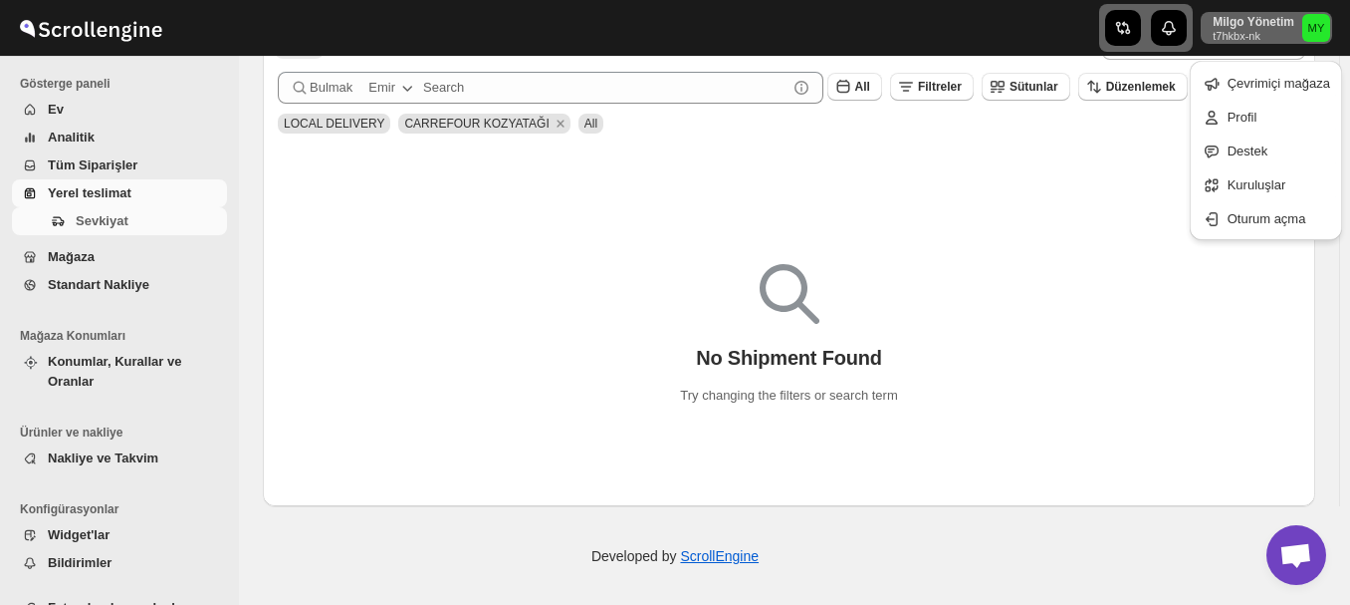
click at [923, 201] on div "No Shipment Found Try changing the filters or search term" at bounding box center [789, 324] width 1053 height 363
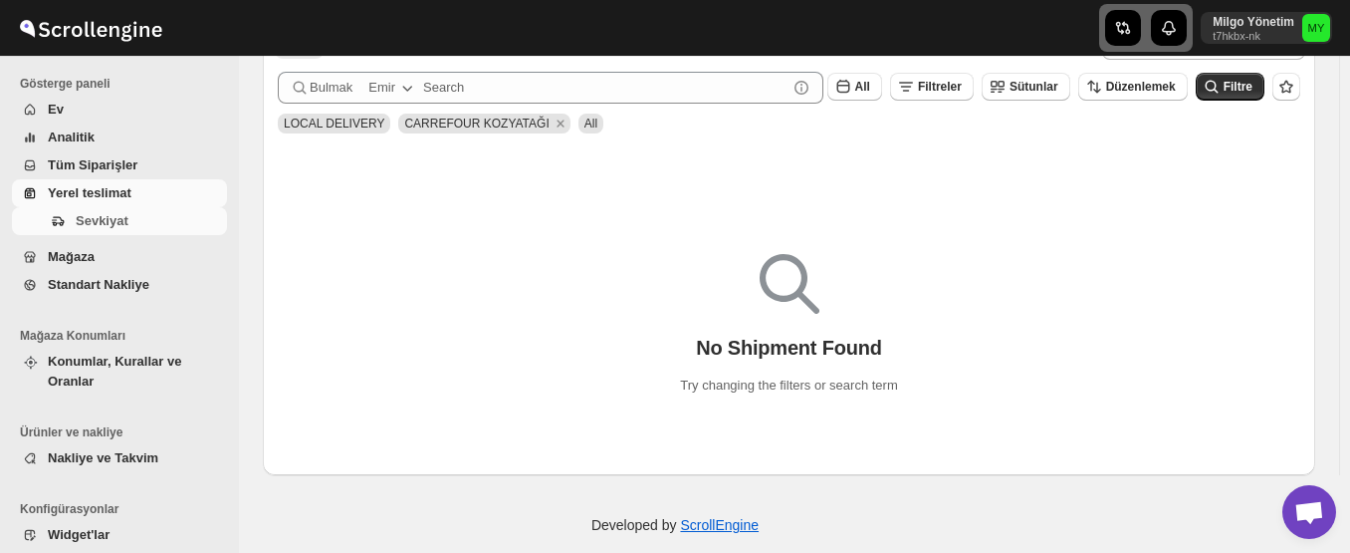
scroll to position [0, 0]
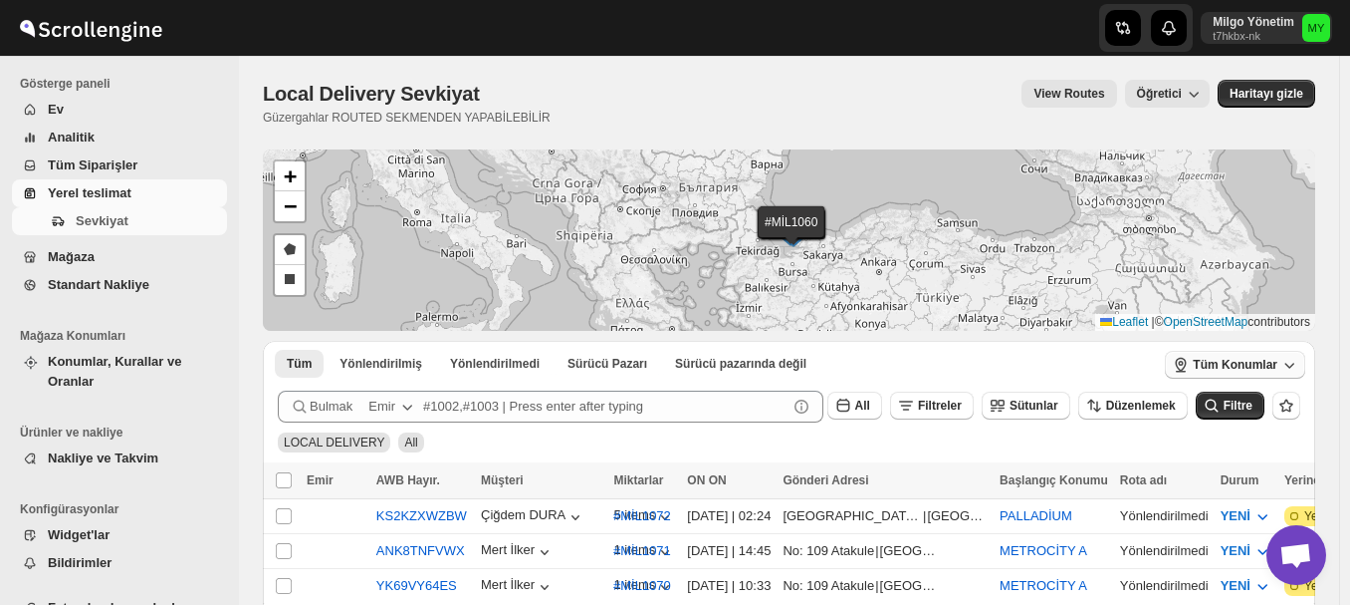
click at [1278, 362] on span "Tüm Konumlar" at bounding box center [1235, 365] width 85 height 16
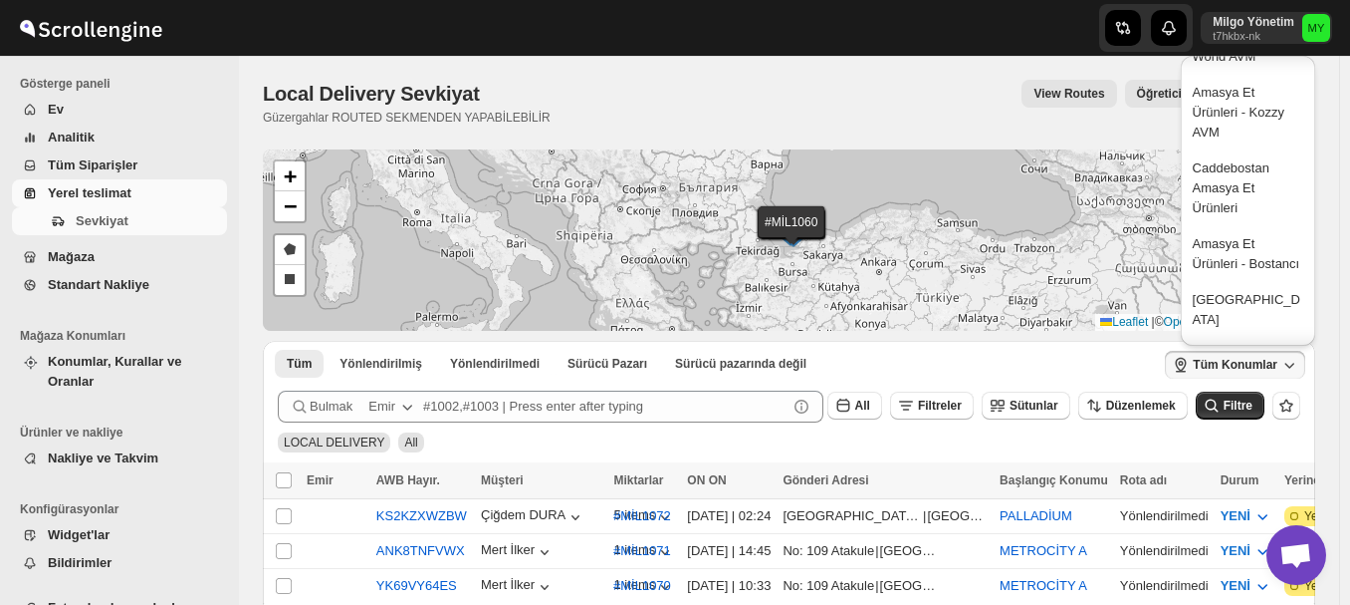
scroll to position [199, 0]
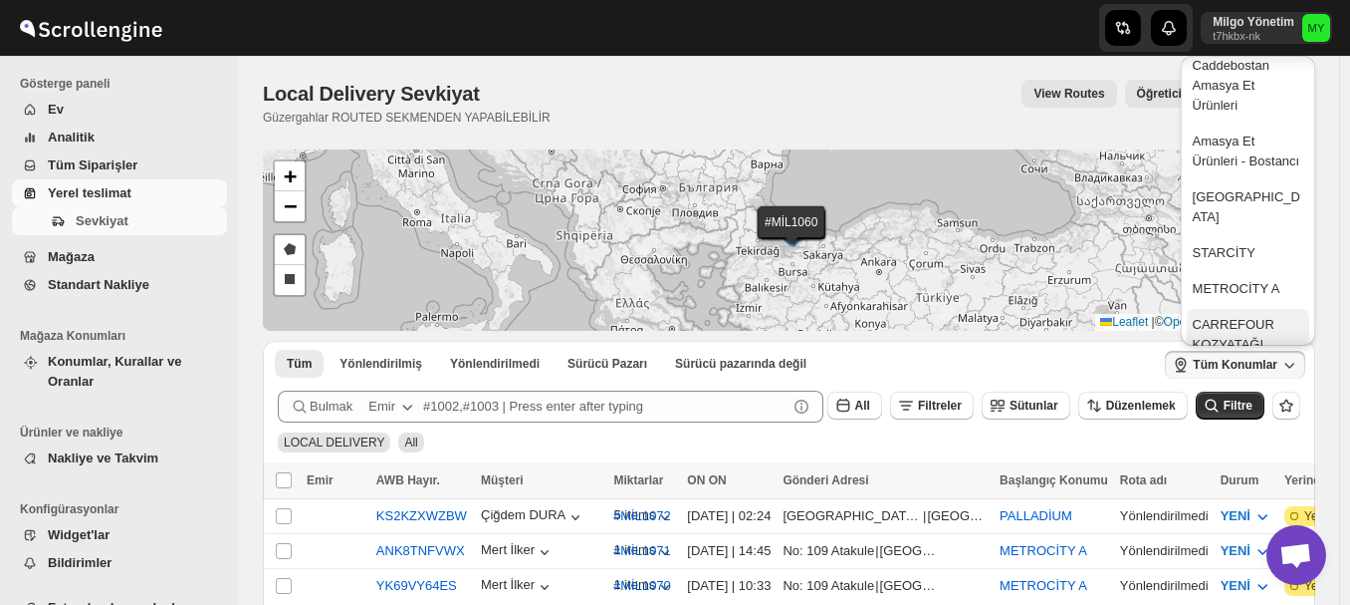
click at [1235, 320] on div "CARREFOUR KOZYATAĞI" at bounding box center [1248, 335] width 111 height 40
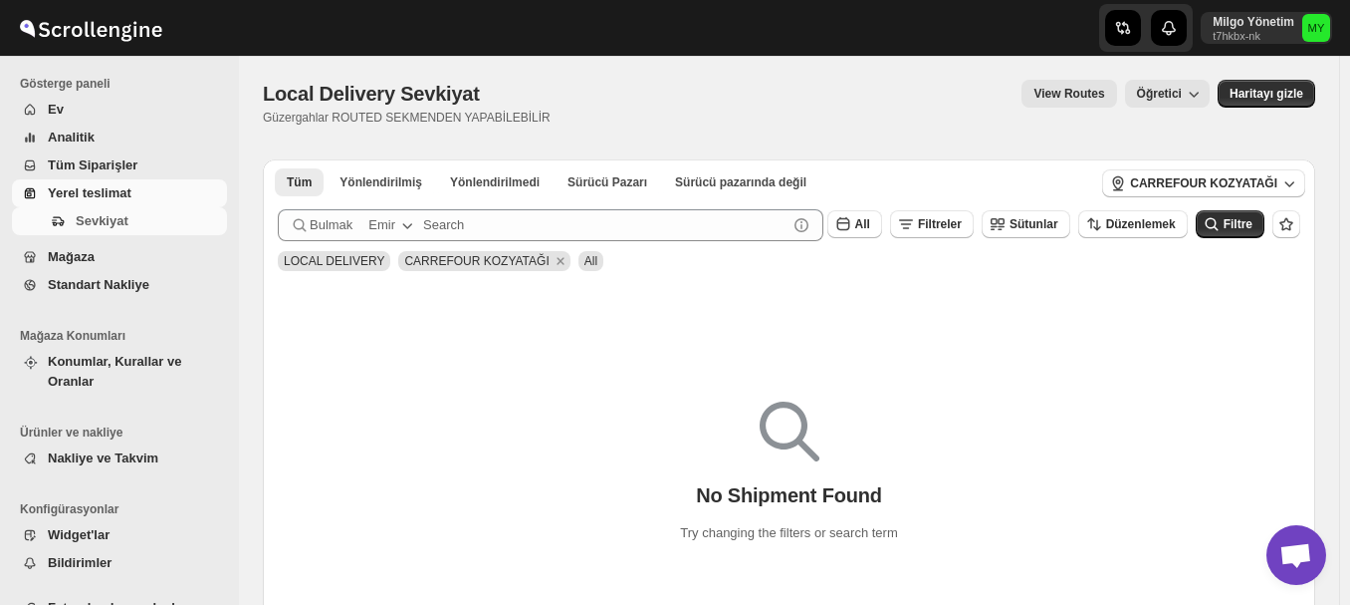
click at [410, 405] on div "No Shipment Found Try changing the filters or search term" at bounding box center [789, 463] width 1053 height 157
